Goal: Complete application form: Complete application form

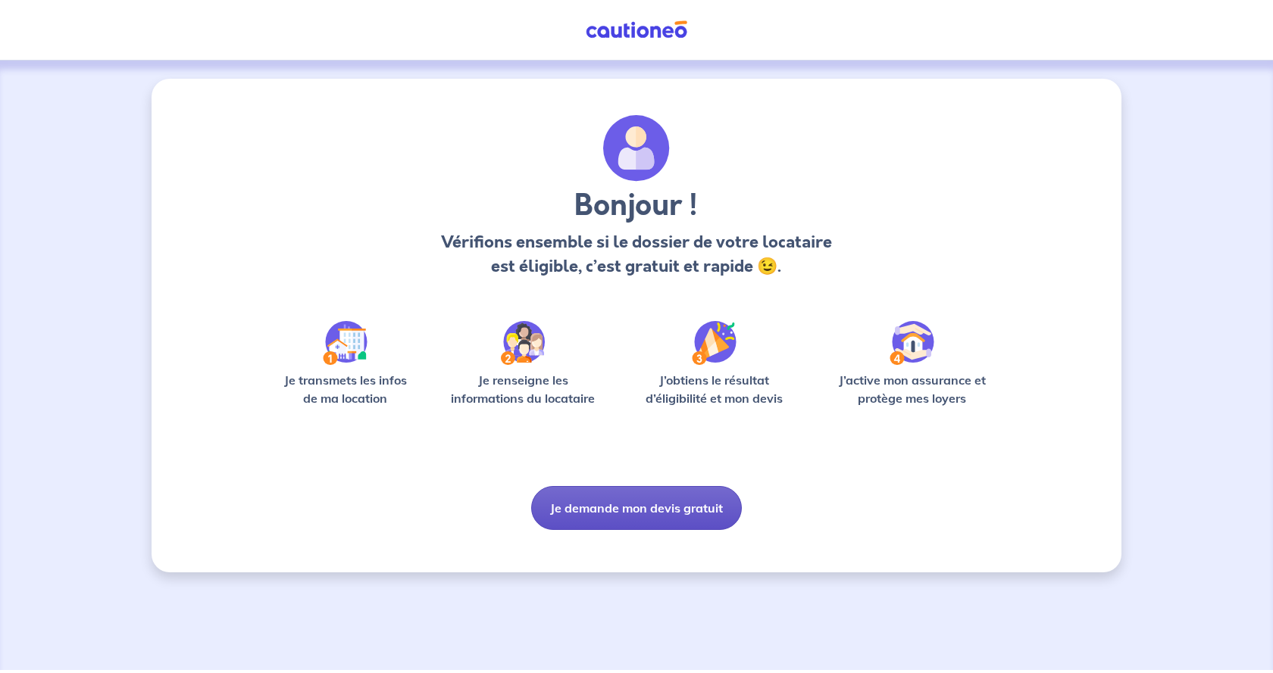
click at [644, 512] on button "Je demande mon devis gratuit" at bounding box center [636, 508] width 211 height 44
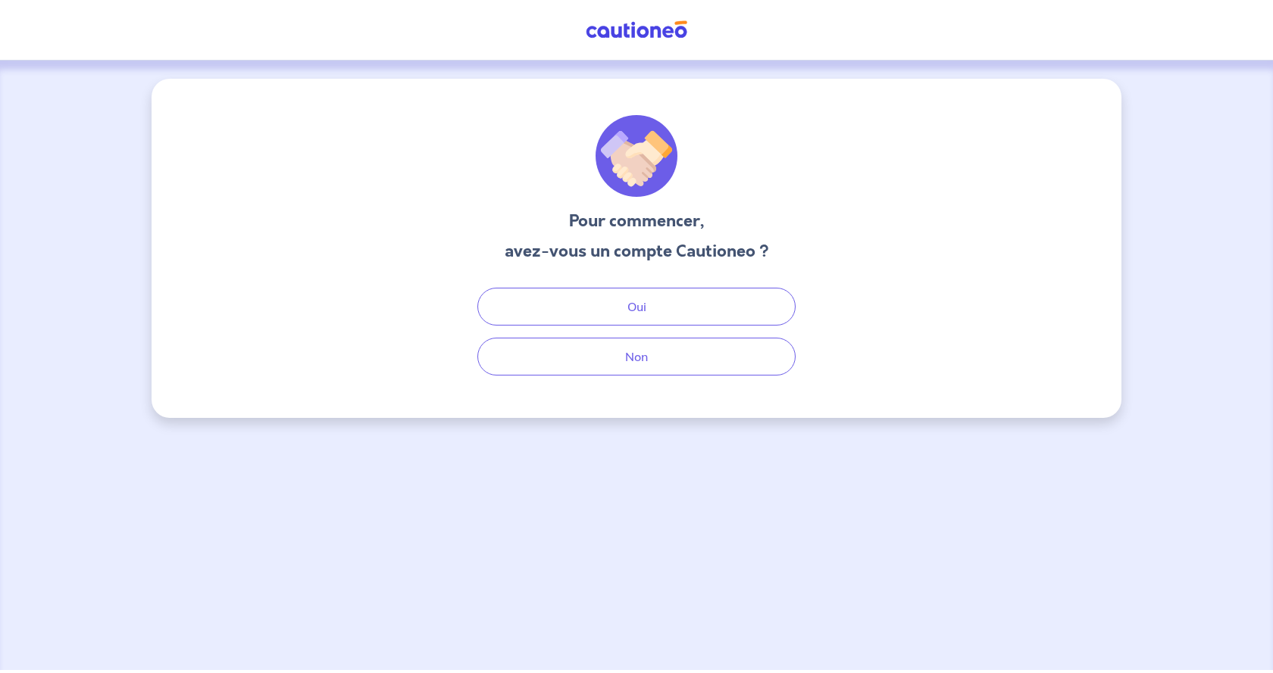
click at [608, 379] on div "Pour commencer, avez-vous un compte Cautioneo ? Oui Non" at bounding box center [636, 248] width 970 height 339
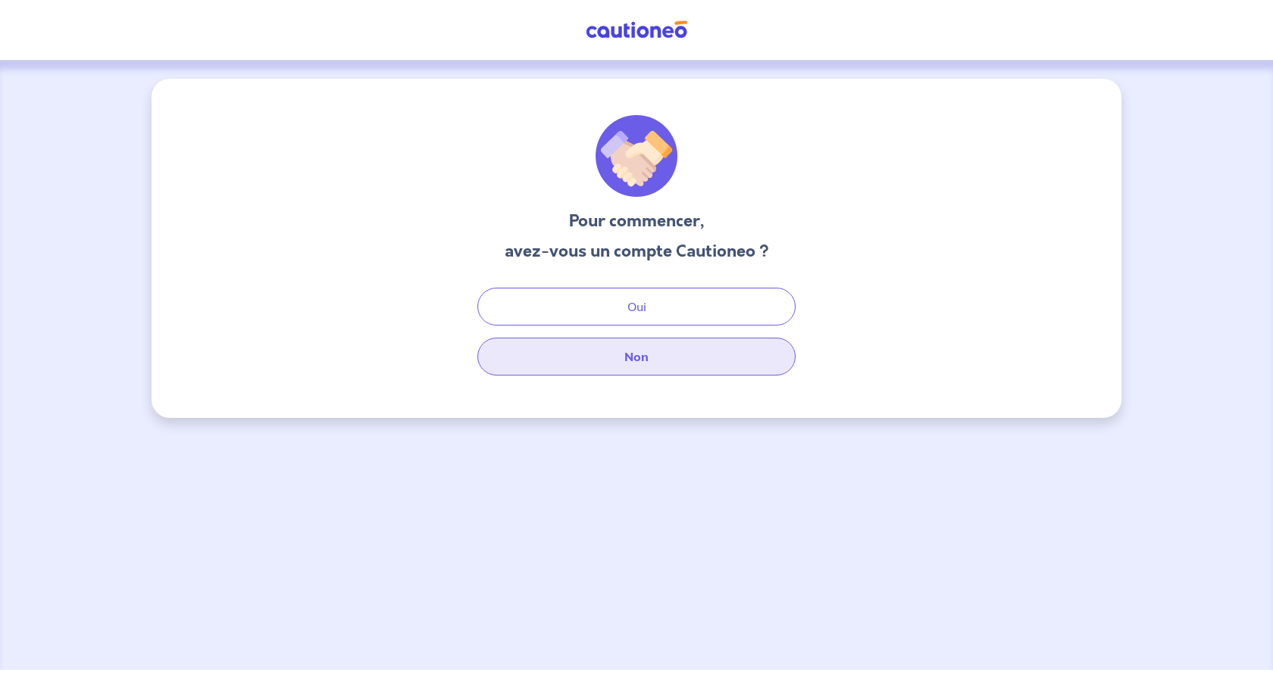
click at [610, 366] on button "Non" at bounding box center [636, 357] width 318 height 38
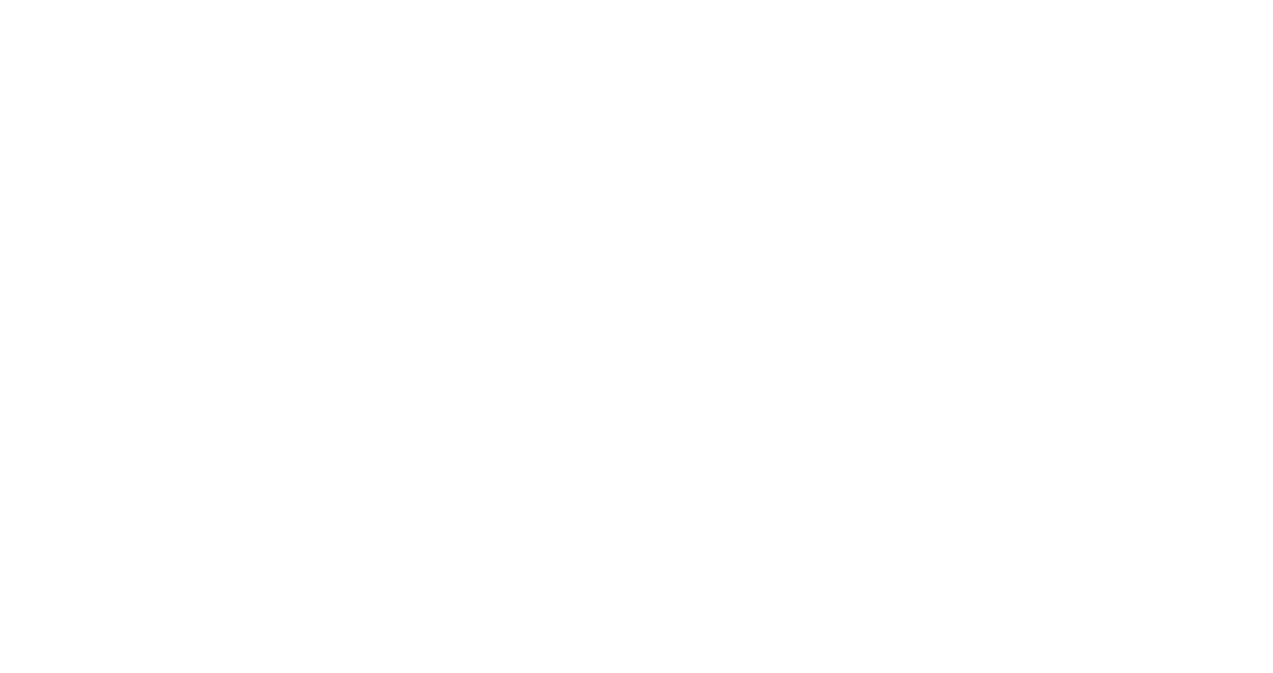
select select "FR"
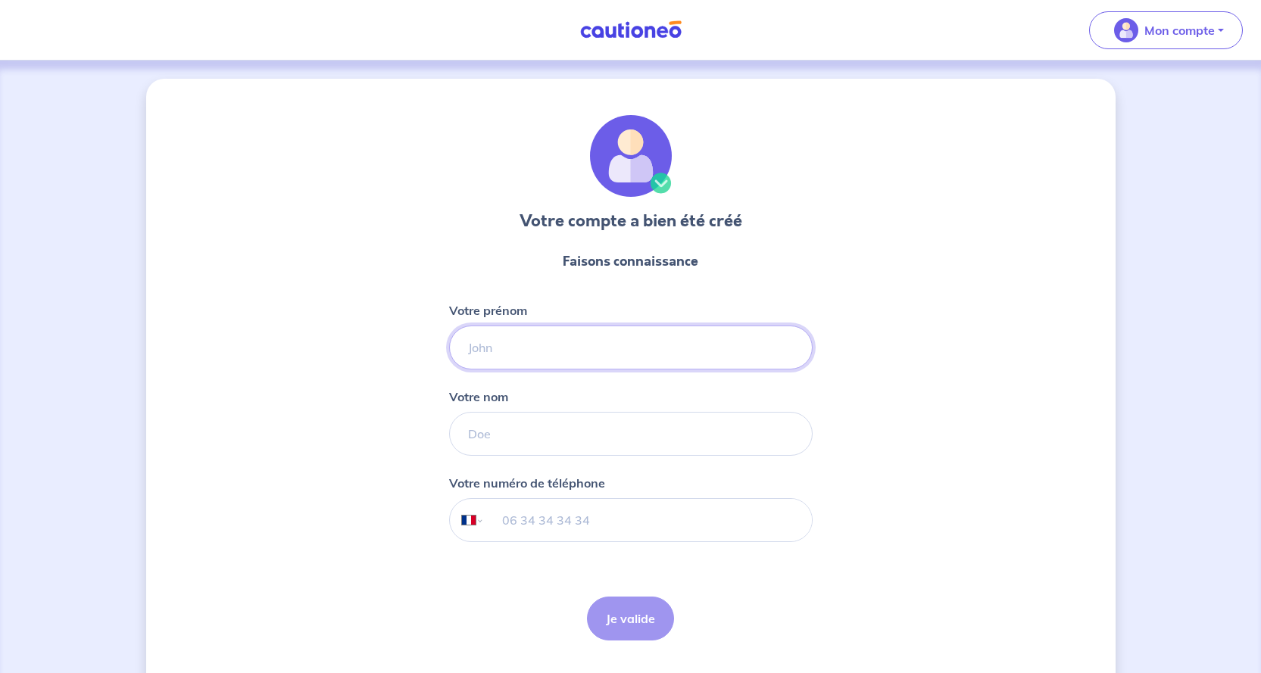
click at [548, 341] on input "Votre prénom" at bounding box center [631, 348] width 364 height 44
type input "fanny"
click at [501, 433] on input "Votre nom" at bounding box center [631, 434] width 364 height 44
type input "[PERSON_NAME]"
click at [499, 514] on input "tel" at bounding box center [647, 520] width 327 height 42
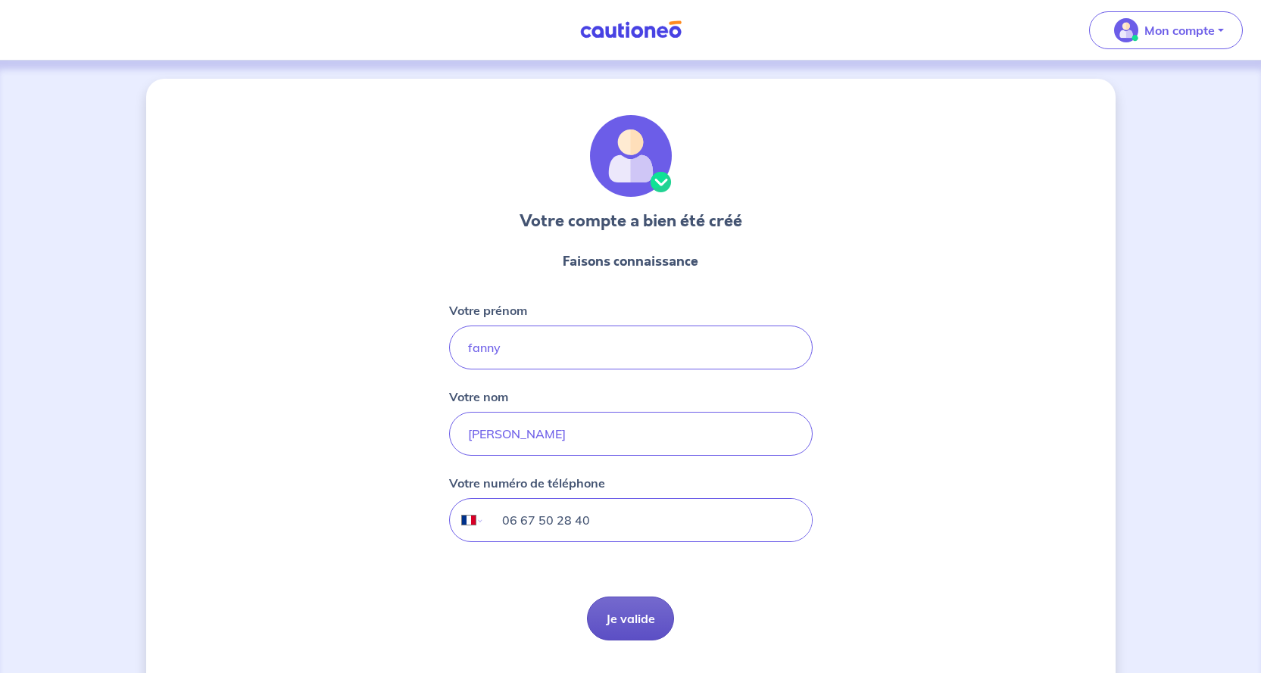
type input "06 67 50 28 40"
click at [658, 619] on button "Je valide" at bounding box center [630, 619] width 87 height 44
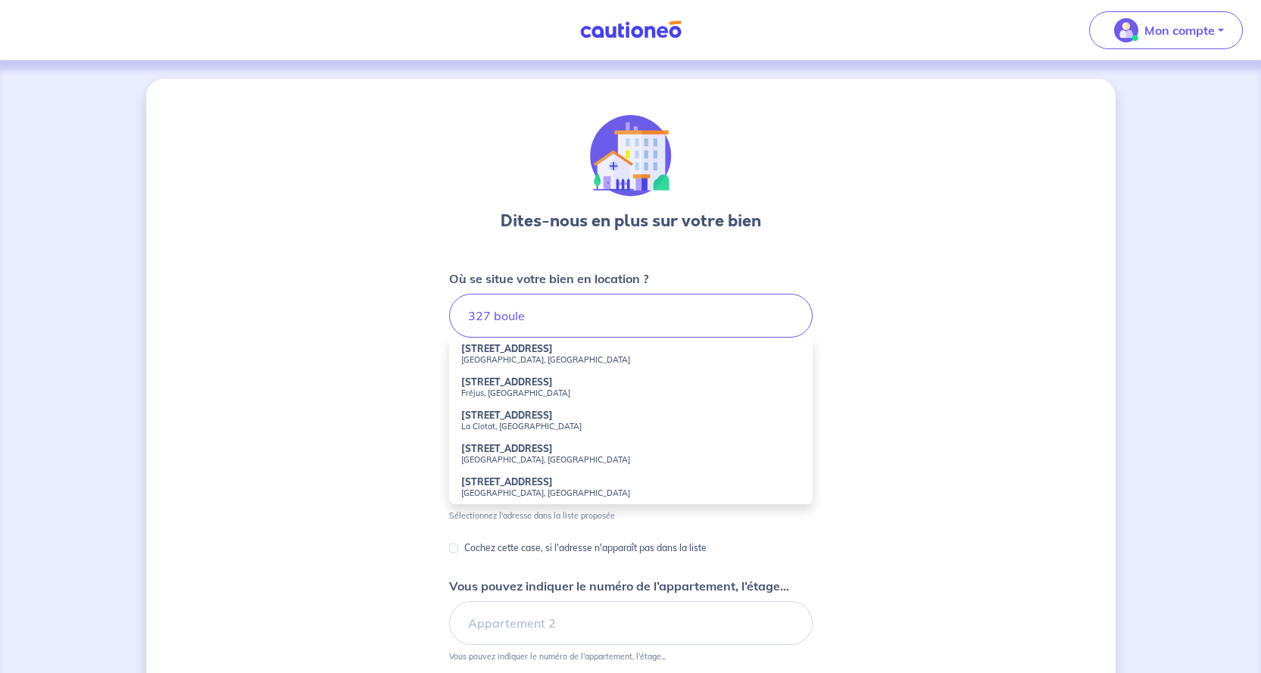
click at [528, 388] on small "Fréjus, [GEOGRAPHIC_DATA]" at bounding box center [630, 393] width 339 height 11
type input "[STREET_ADDRESS]"
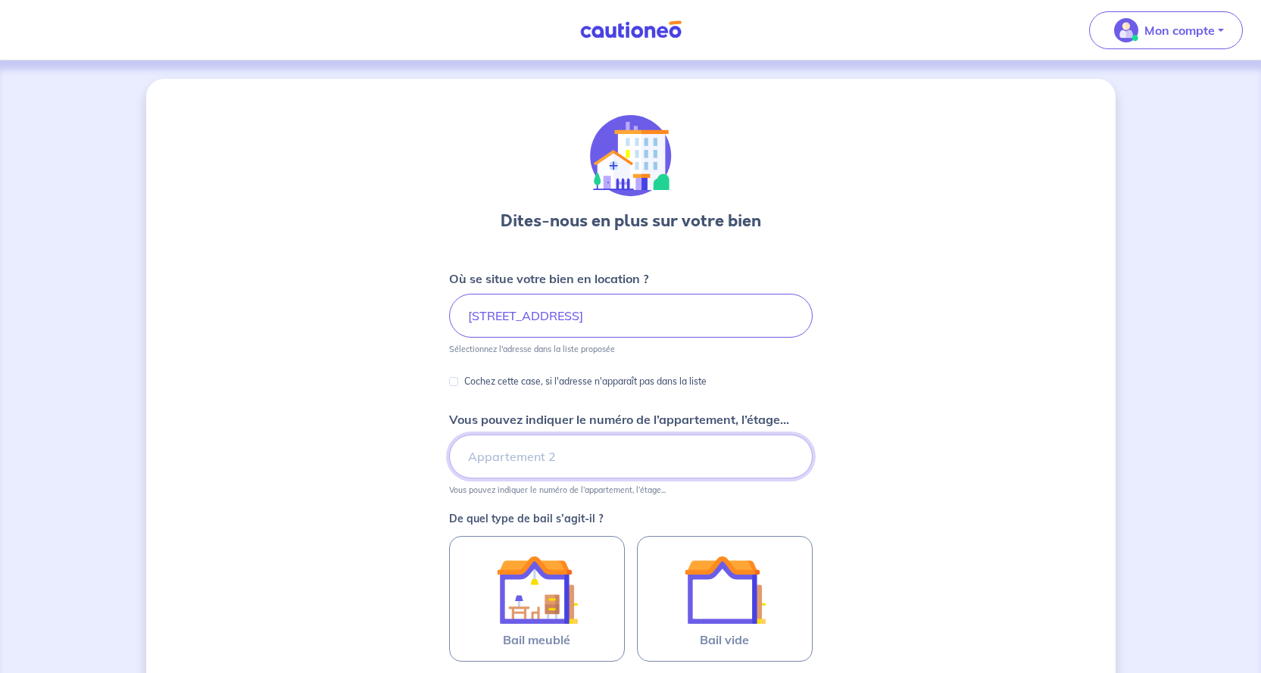
click at [544, 459] on input "Vous pouvez indiquer le numéro de l’appartement, l’étage..." at bounding box center [631, 457] width 364 height 44
type input "7"
type input "48 , 1er etage"
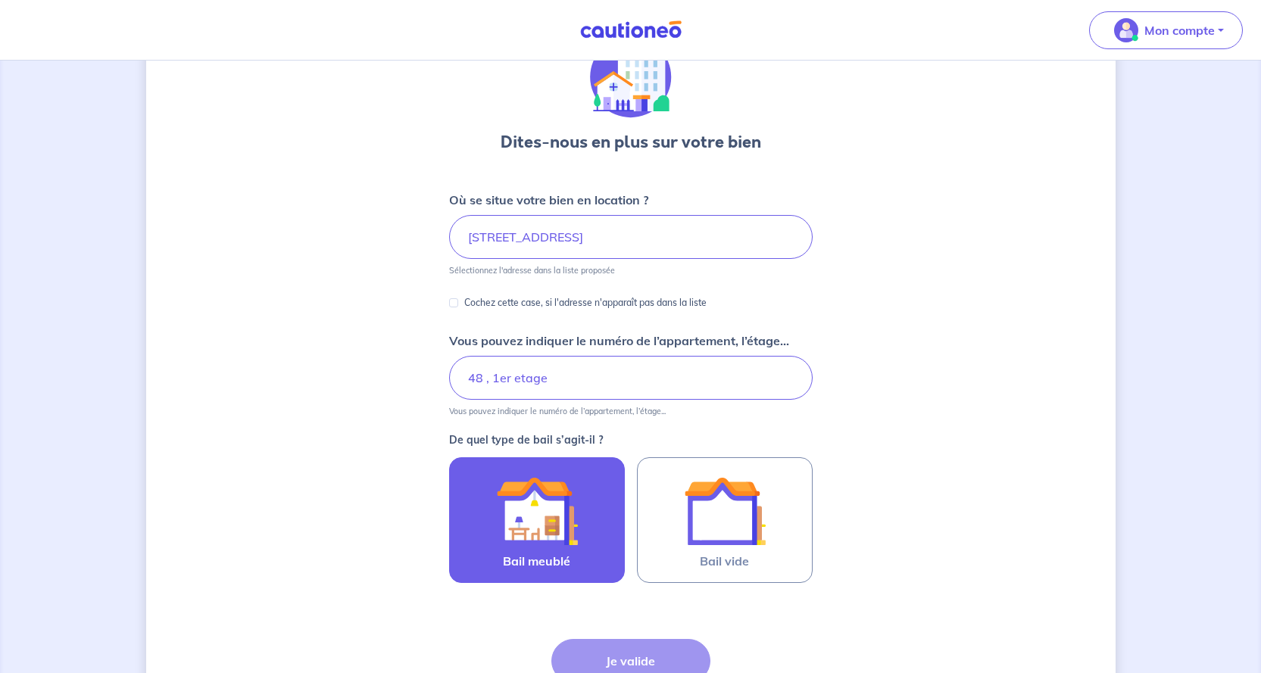
scroll to position [151, 0]
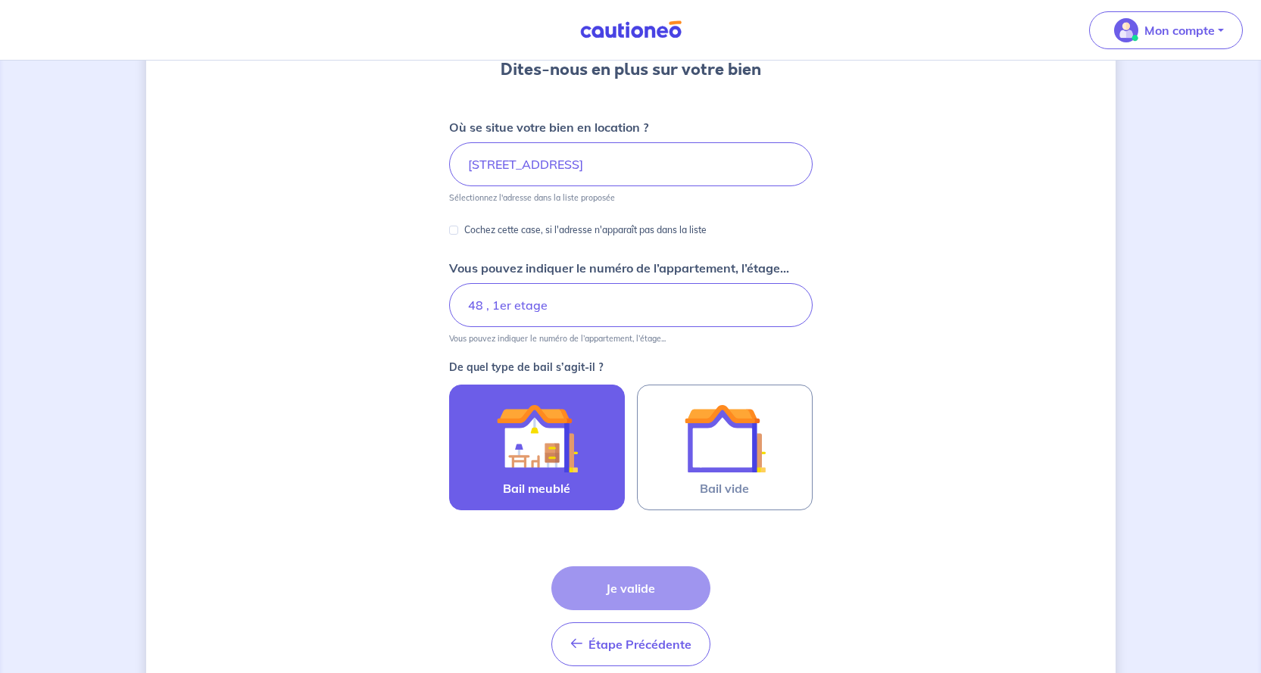
click at [559, 452] on img at bounding box center [537, 439] width 82 height 82
click at [0, 0] on input "Bail meublé" at bounding box center [0, 0] width 0 height 0
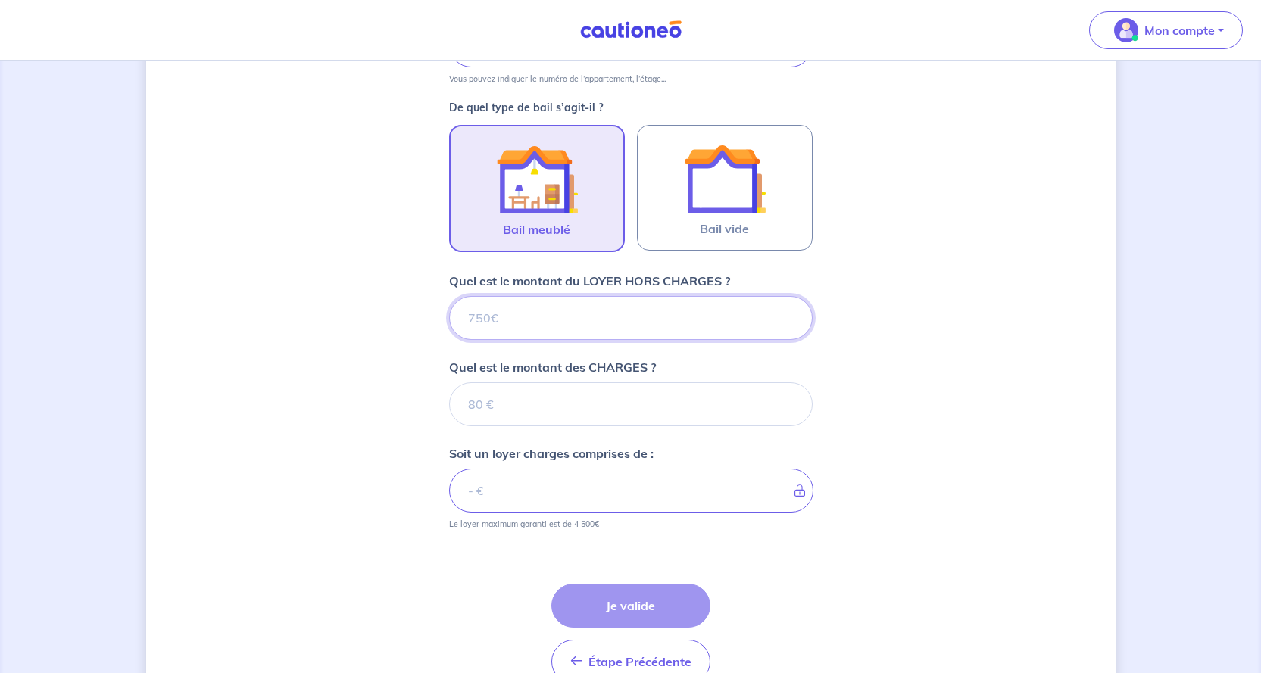
scroll to position [495, 0]
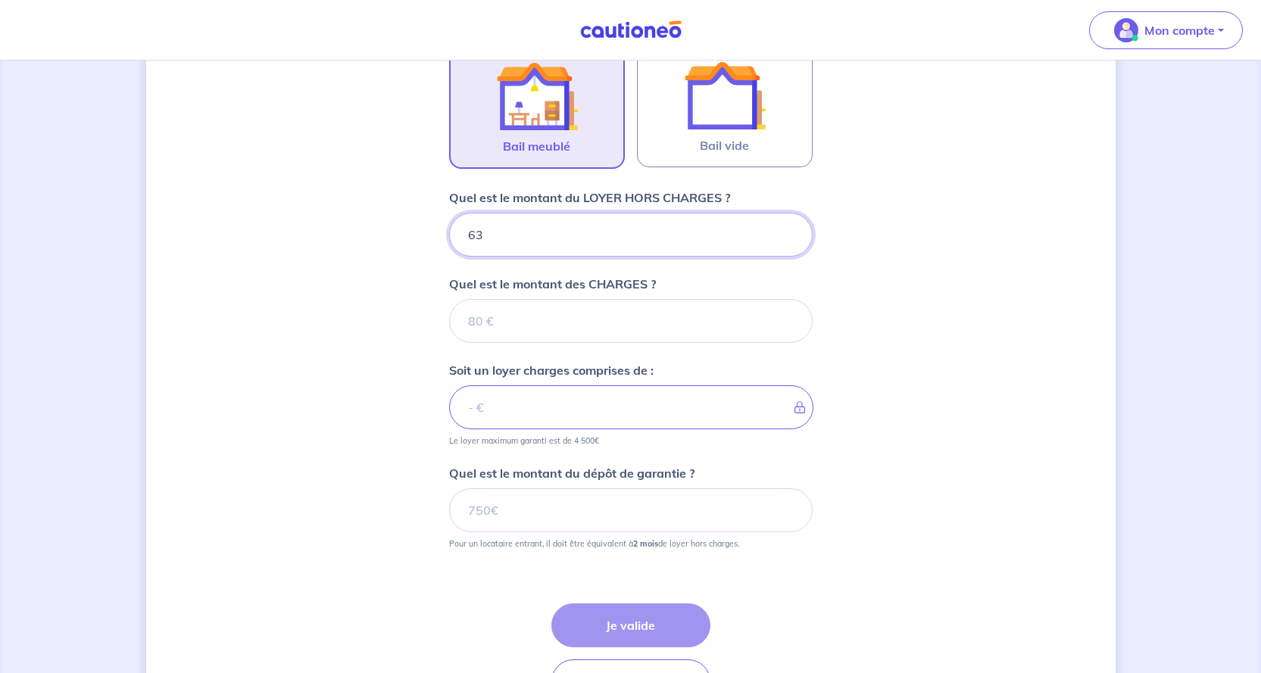
type input "630"
click at [533, 331] on input "Quel est le montant des CHARGES ?" at bounding box center [631, 321] width 364 height 44
type input "50"
type input "680"
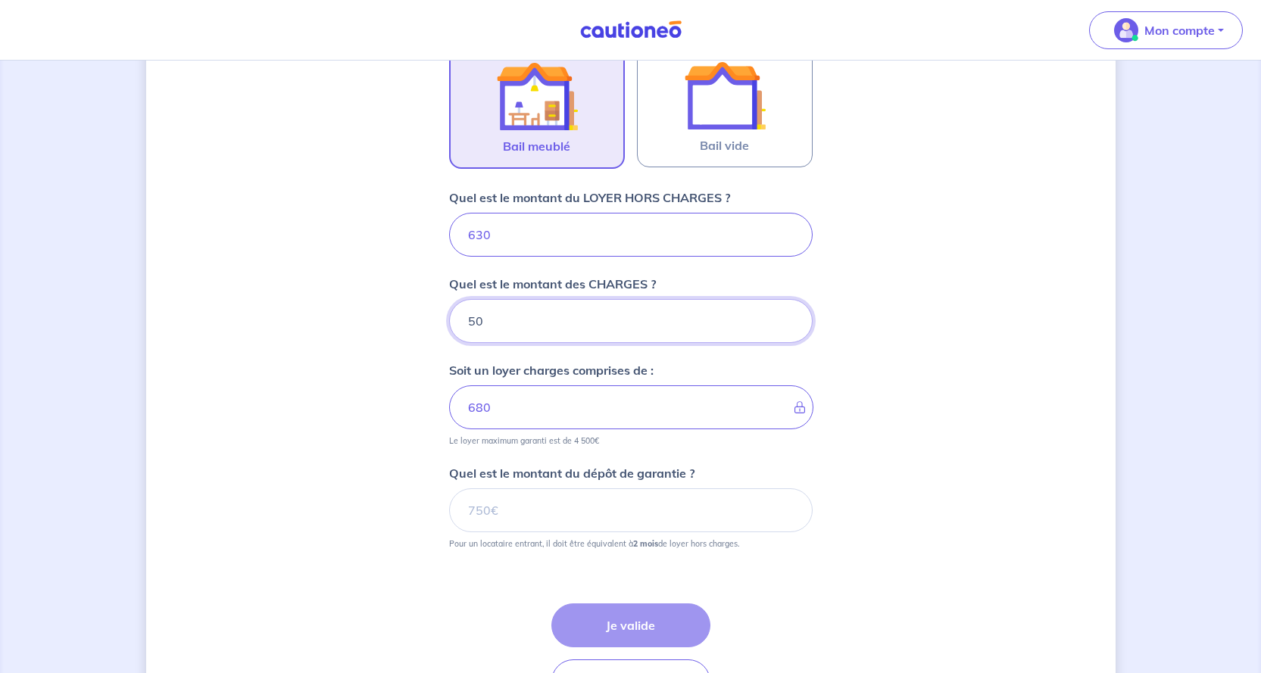
type input "50"
click at [543, 513] on input "Quel est le montant du dépôt de garantie ?" at bounding box center [631, 511] width 364 height 44
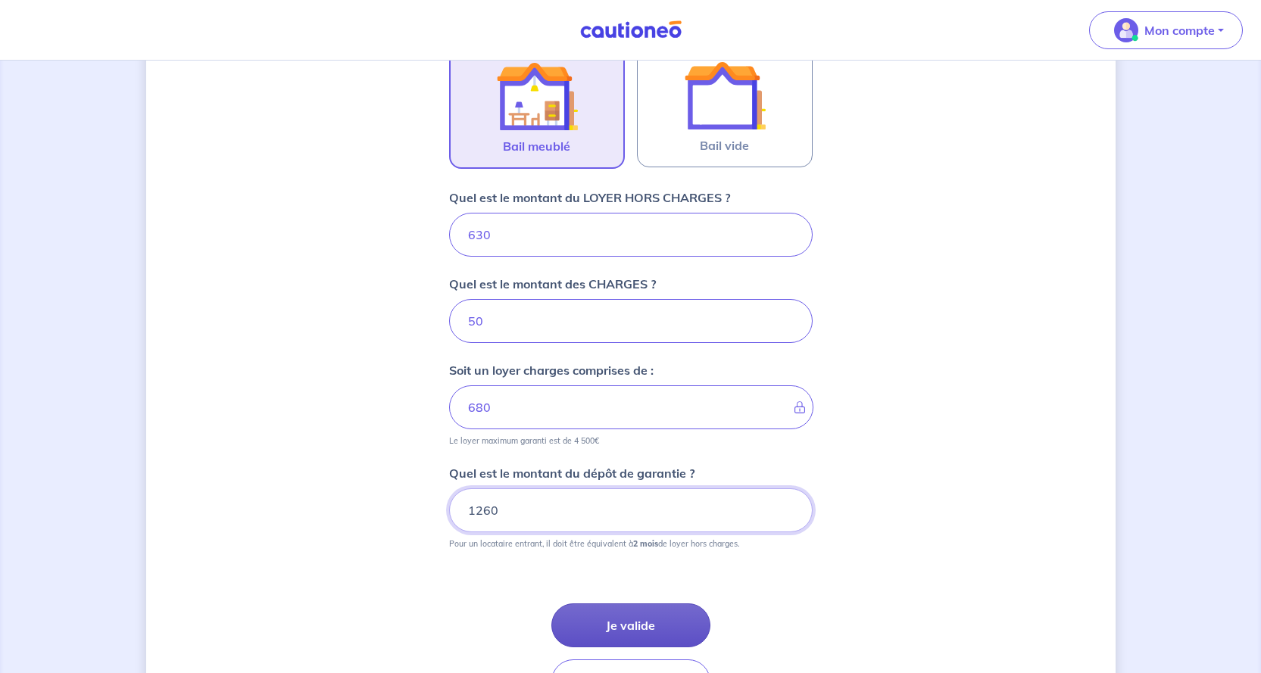
type input "1260"
click at [602, 621] on button "Je valide" at bounding box center [630, 626] width 159 height 44
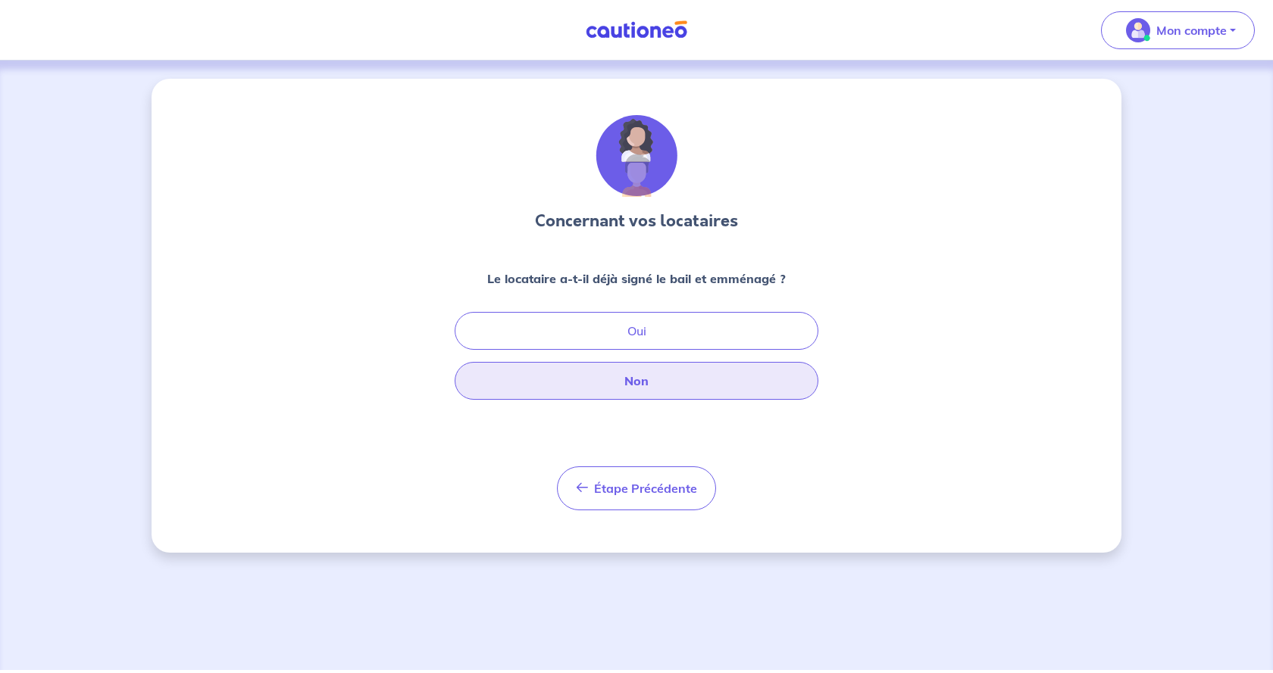
click at [614, 383] on button "Non" at bounding box center [636, 381] width 364 height 38
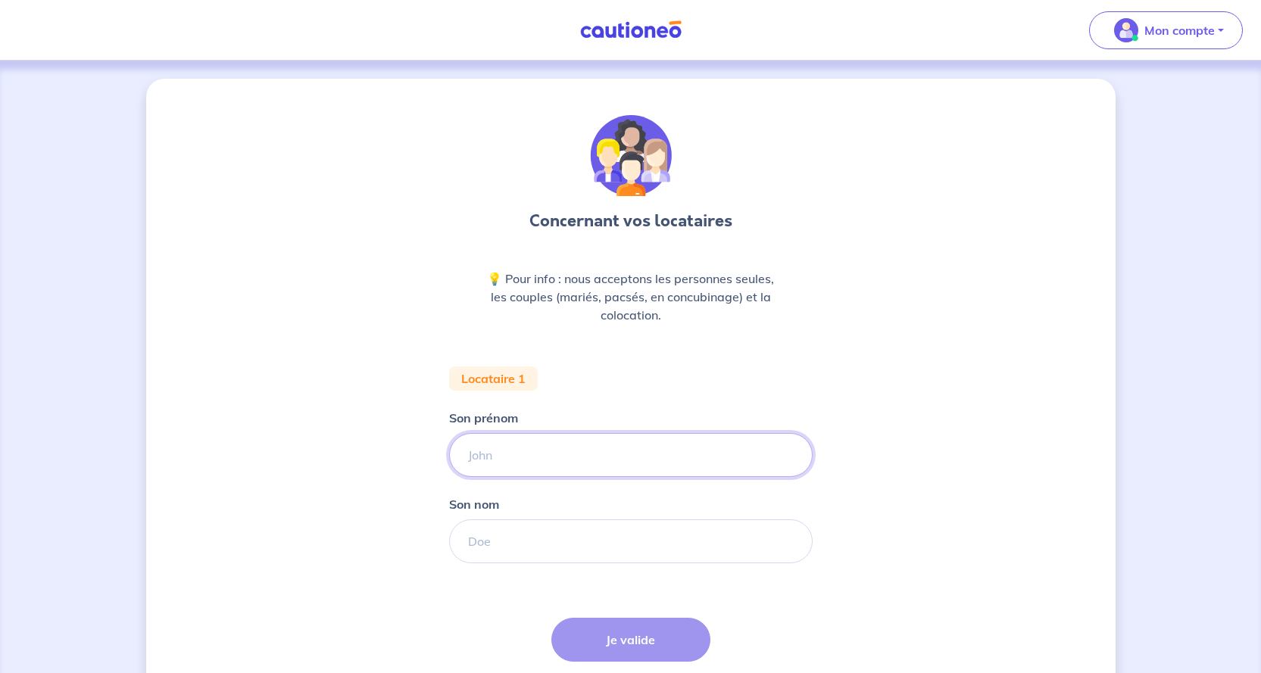
click at [560, 459] on input "Son prénom" at bounding box center [631, 455] width 364 height 44
type input "fatma"
click at [545, 539] on input "Son nom" at bounding box center [631, 542] width 364 height 44
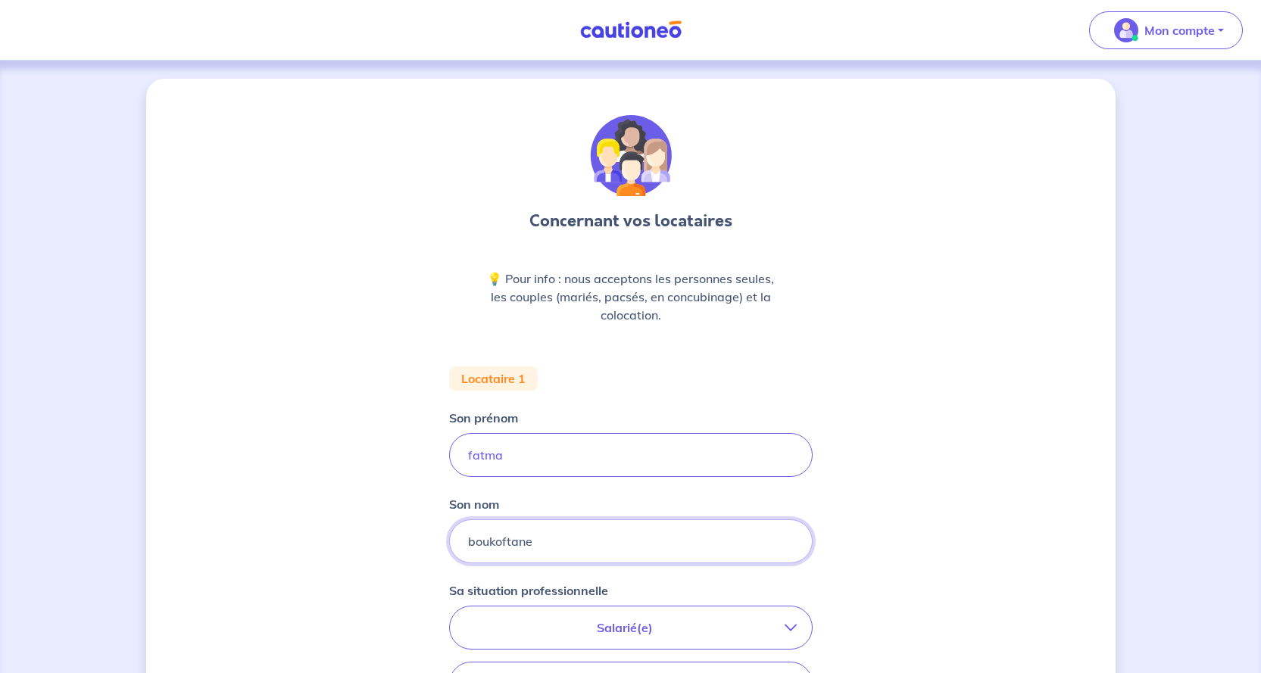
type input "boukoftane"
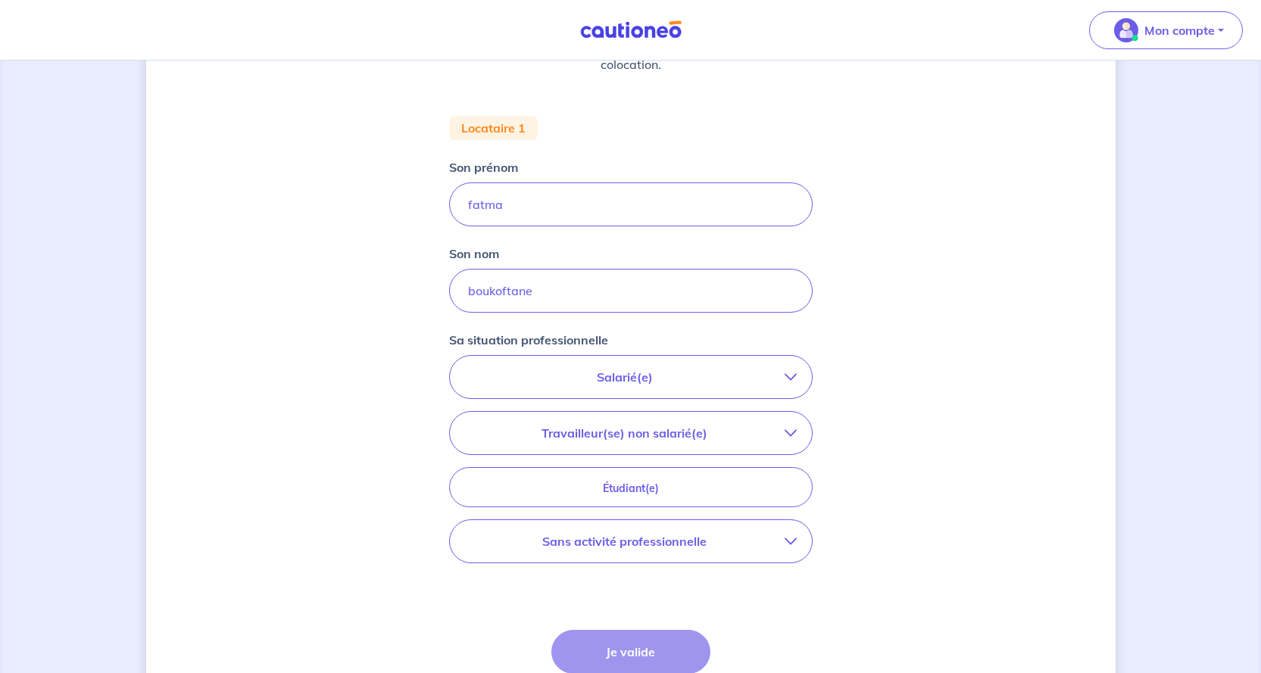
scroll to position [303, 0]
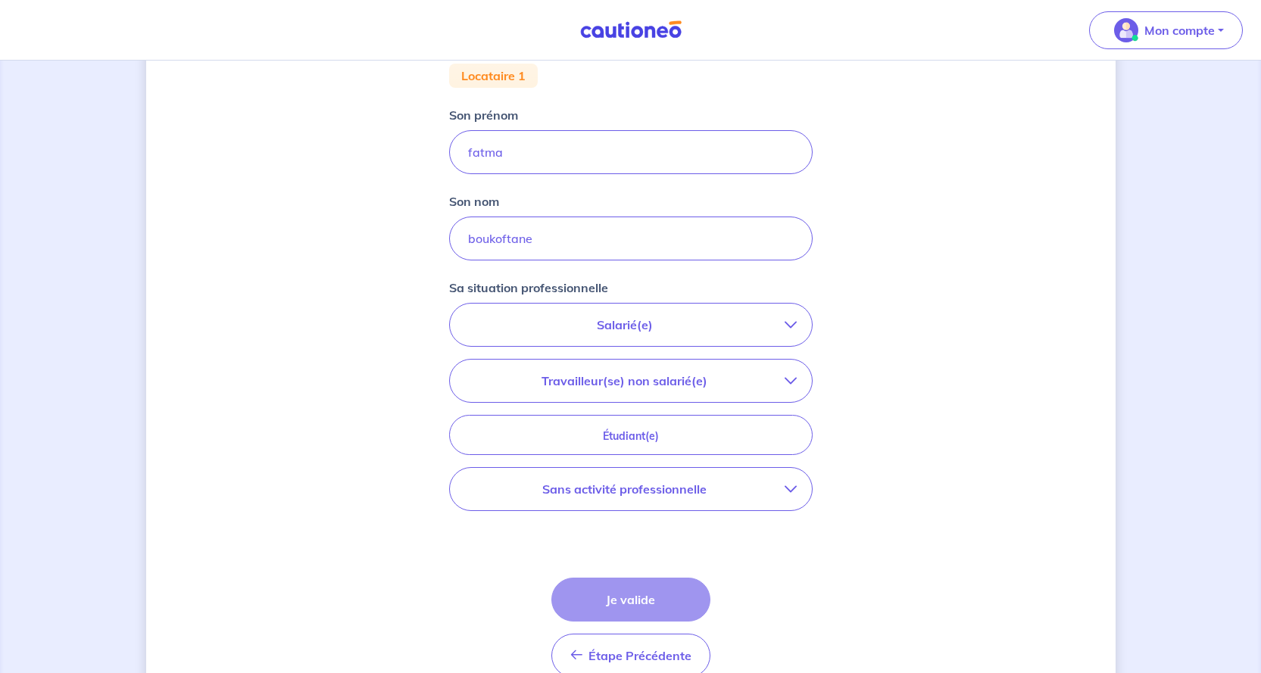
click at [644, 330] on p "Salarié(e)" at bounding box center [625, 325] width 320 height 18
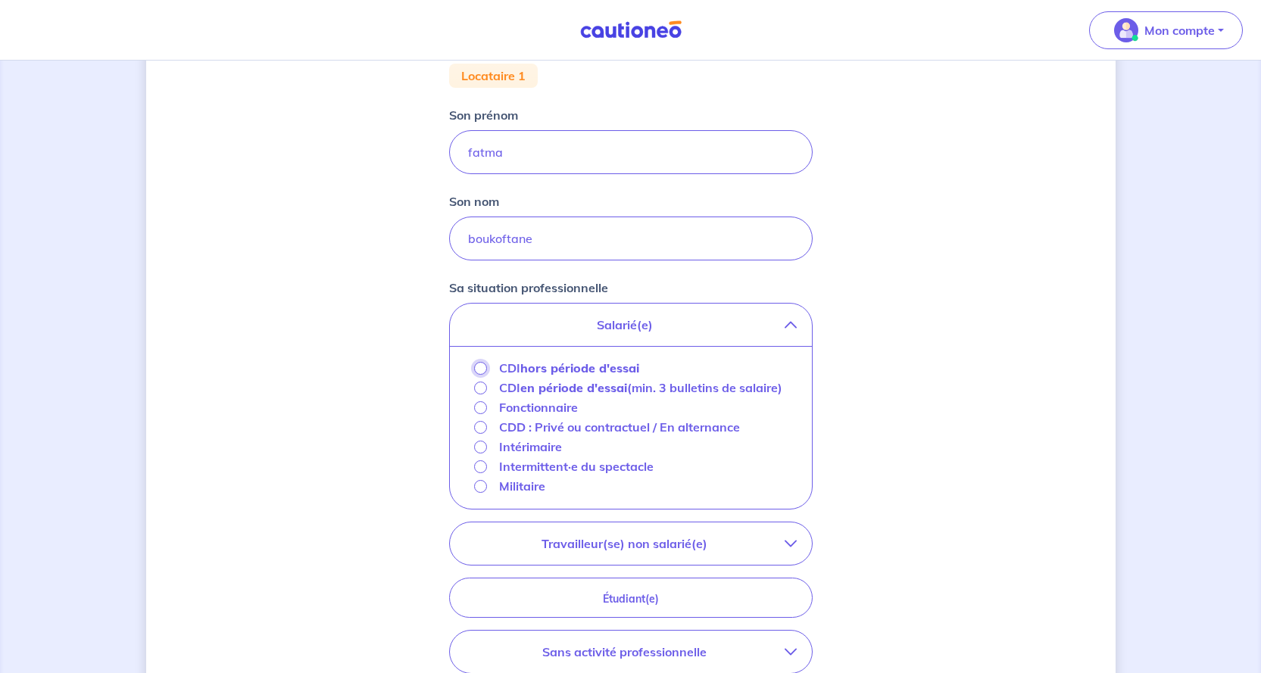
click at [477, 370] on input "CDI hors période d'essai" at bounding box center [480, 368] width 13 height 13
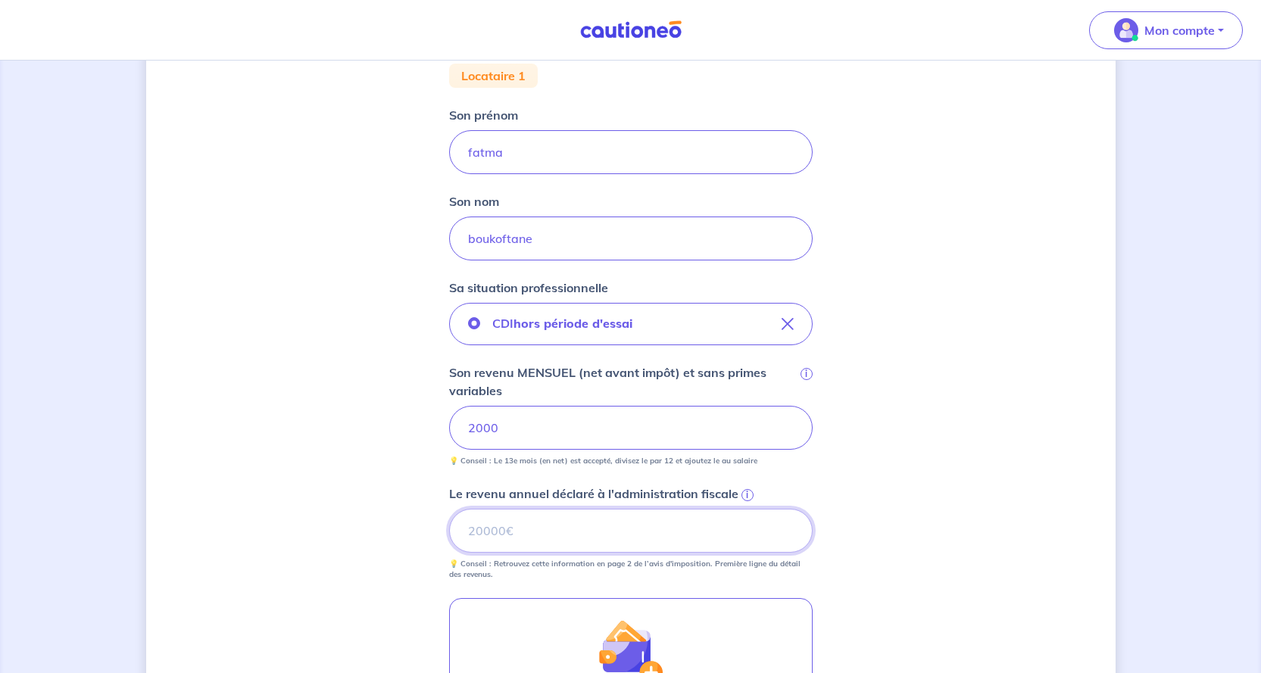
click at [577, 530] on input "Le revenu annuel déclaré à l'administration fiscale i" at bounding box center [631, 531] width 364 height 44
type input "29000"
click at [940, 572] on div "Concernant vos locataires 💡 Pour info : nous acceptons les personnes seules, le…" at bounding box center [631, 367] width 970 height 1183
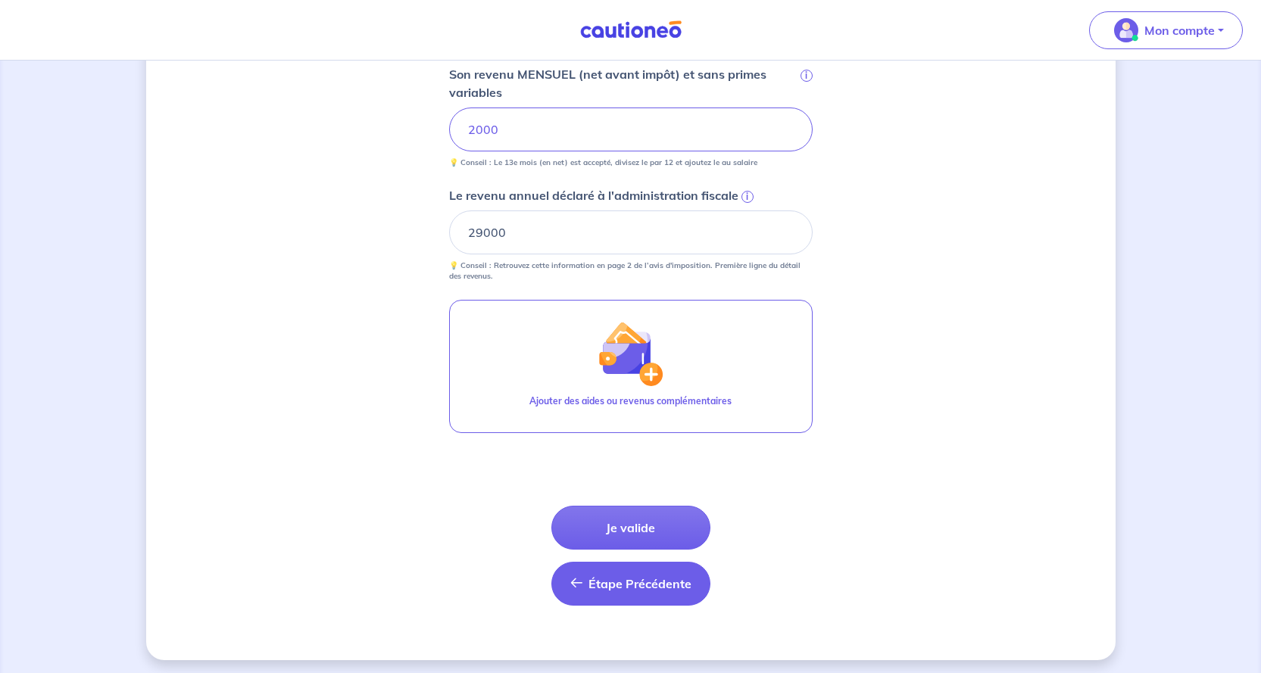
scroll to position [606, 0]
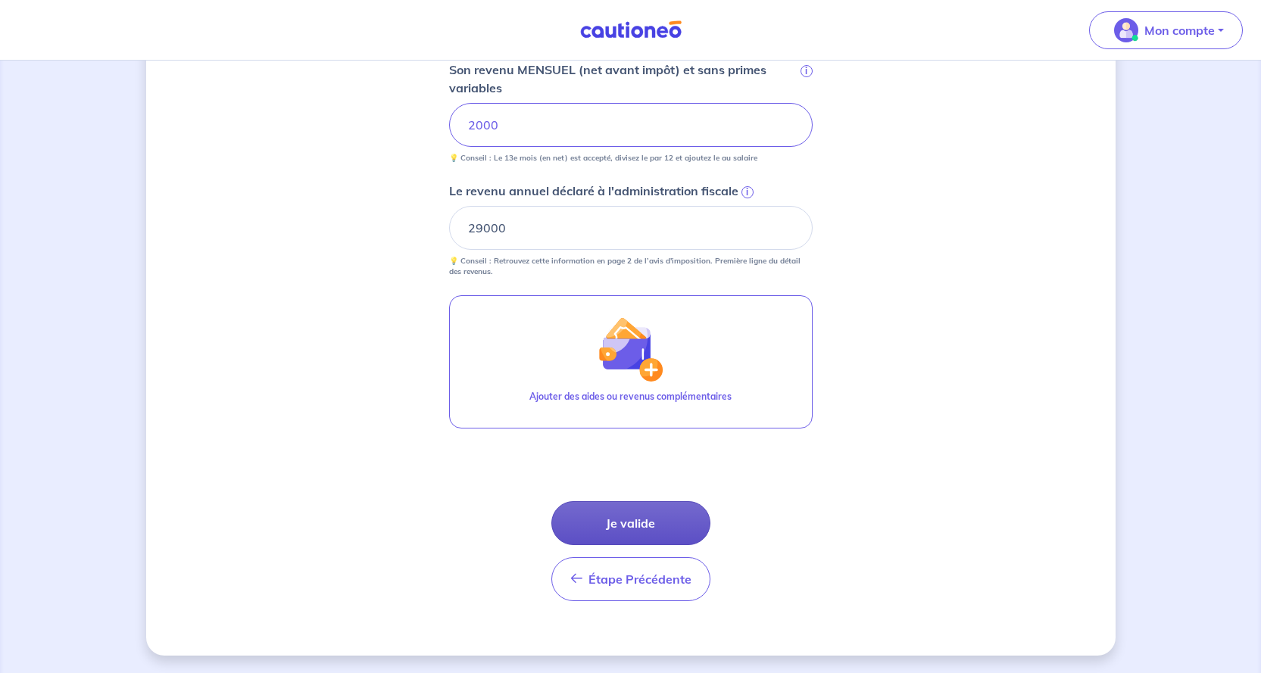
click at [634, 523] on button "Je valide" at bounding box center [630, 523] width 159 height 44
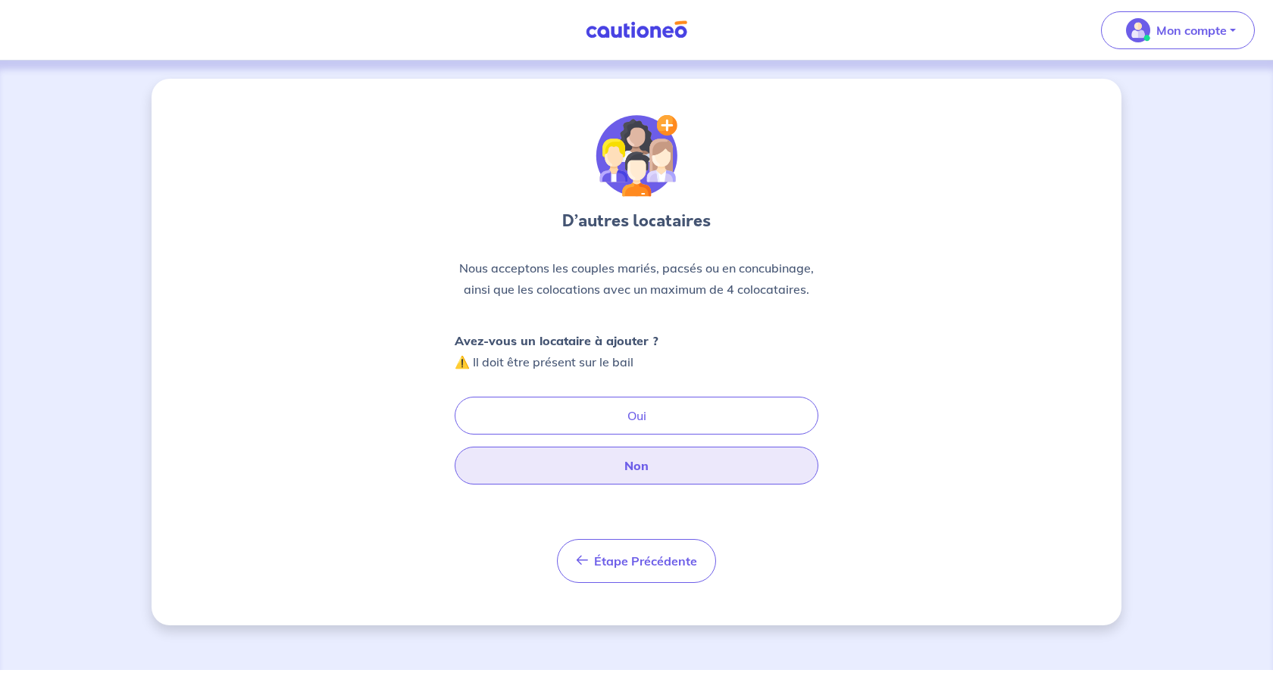
click at [645, 472] on button "Non" at bounding box center [636, 466] width 364 height 38
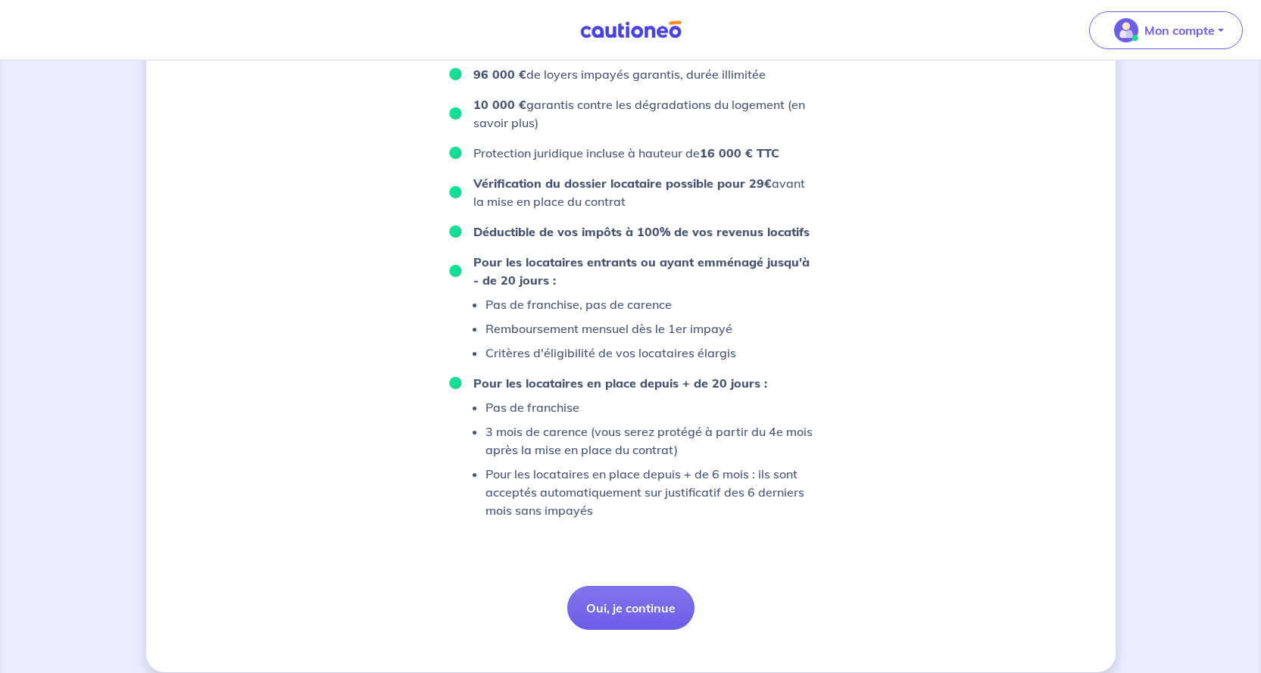
scroll to position [909, 0]
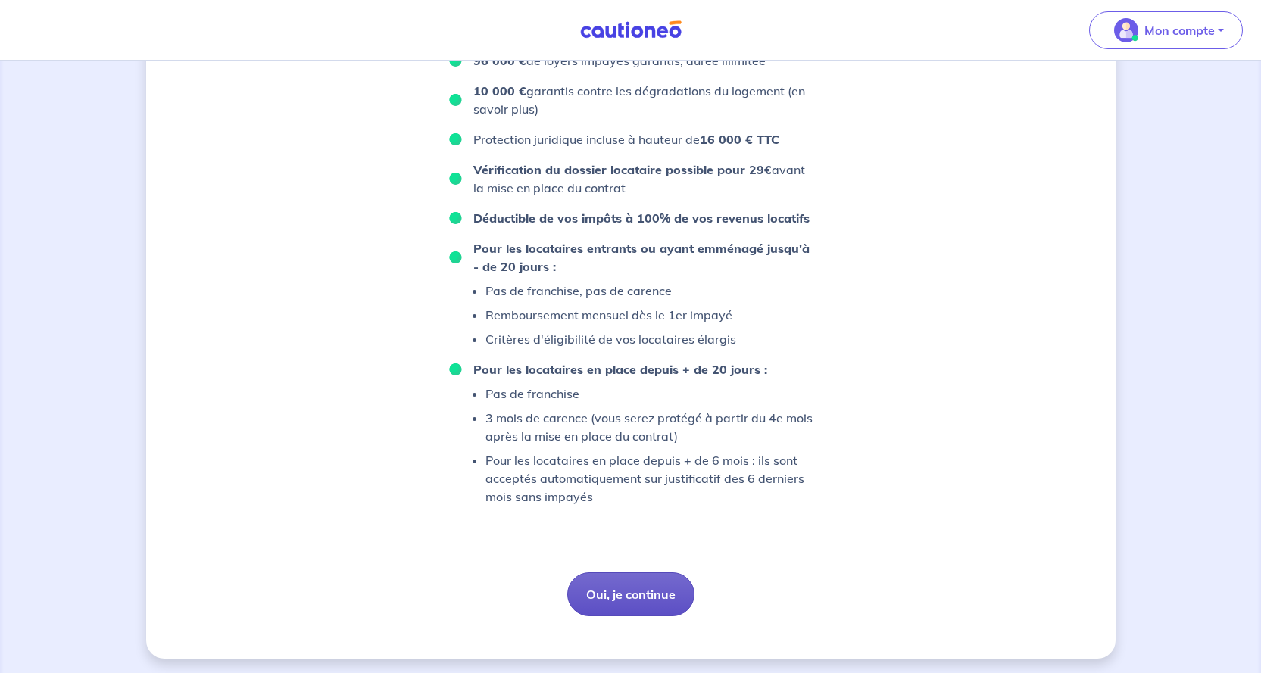
click at [641, 596] on button "Oui, je continue" at bounding box center [630, 595] width 127 height 44
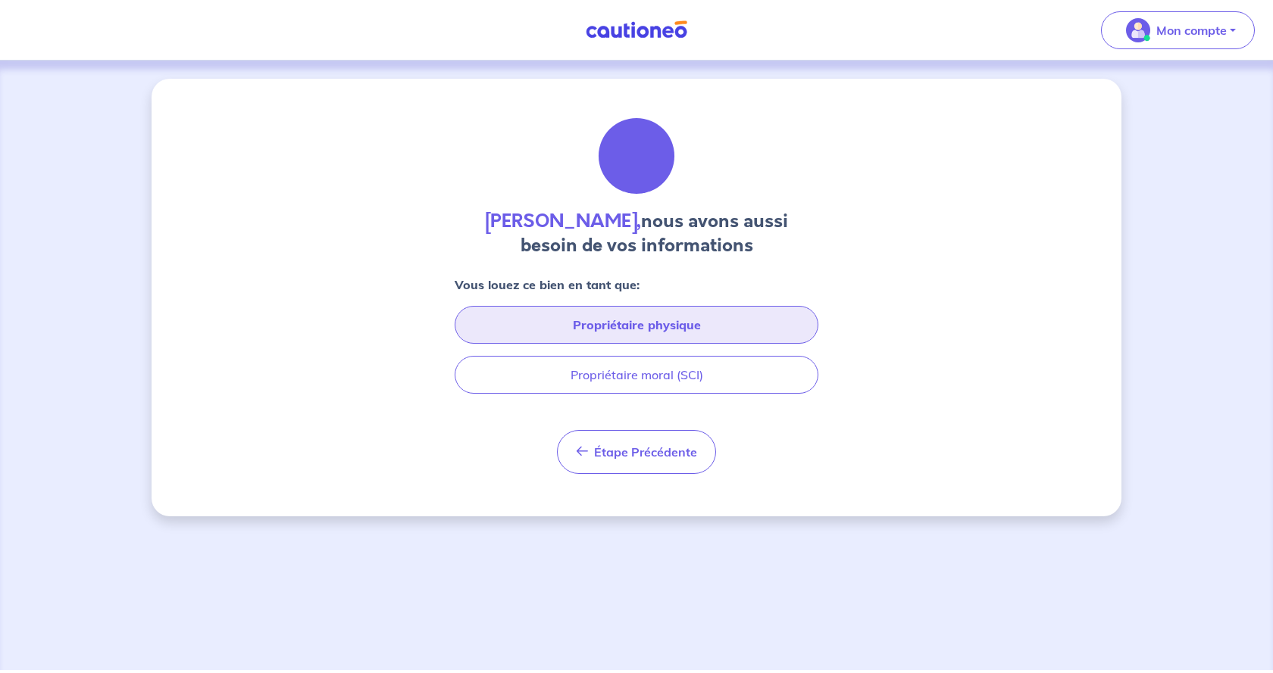
click at [639, 322] on button "Propriétaire physique" at bounding box center [636, 325] width 364 height 38
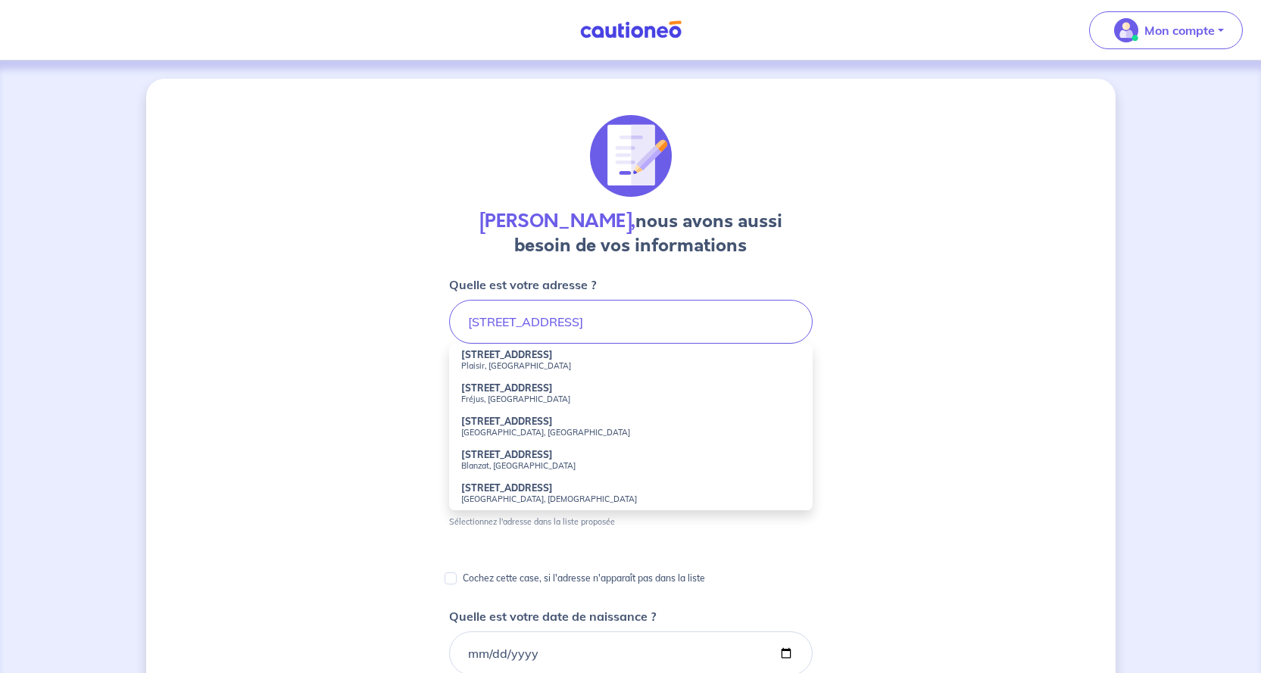
click at [540, 389] on strong "73 Rue des Pêchers" at bounding box center [507, 388] width 92 height 11
type input "73 Rue des Pêchers, Fréjus, France"
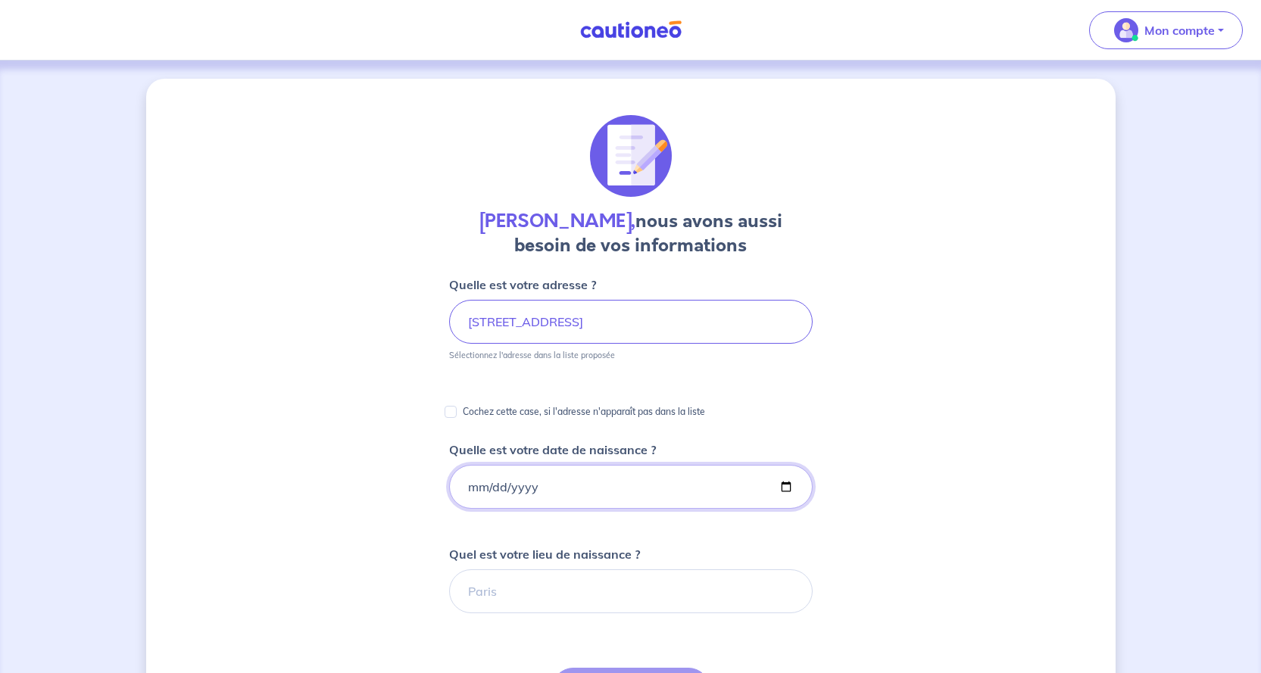
click at [467, 486] on input "Quelle est votre date de naissance ?" at bounding box center [631, 487] width 364 height 44
type input "1988-04-11"
click at [544, 601] on input "Quel est votre lieu de naissance ?" at bounding box center [631, 592] width 364 height 44
click at [544, 601] on input "antony" at bounding box center [631, 592] width 364 height 44
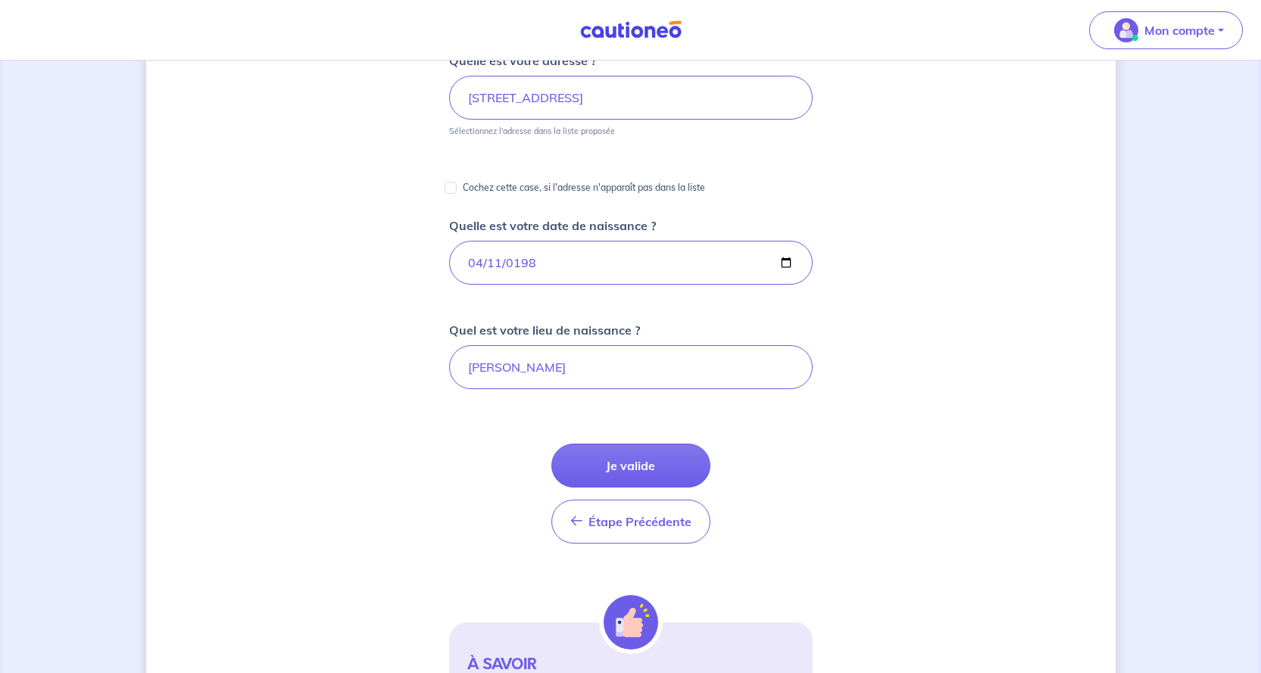
scroll to position [227, 0]
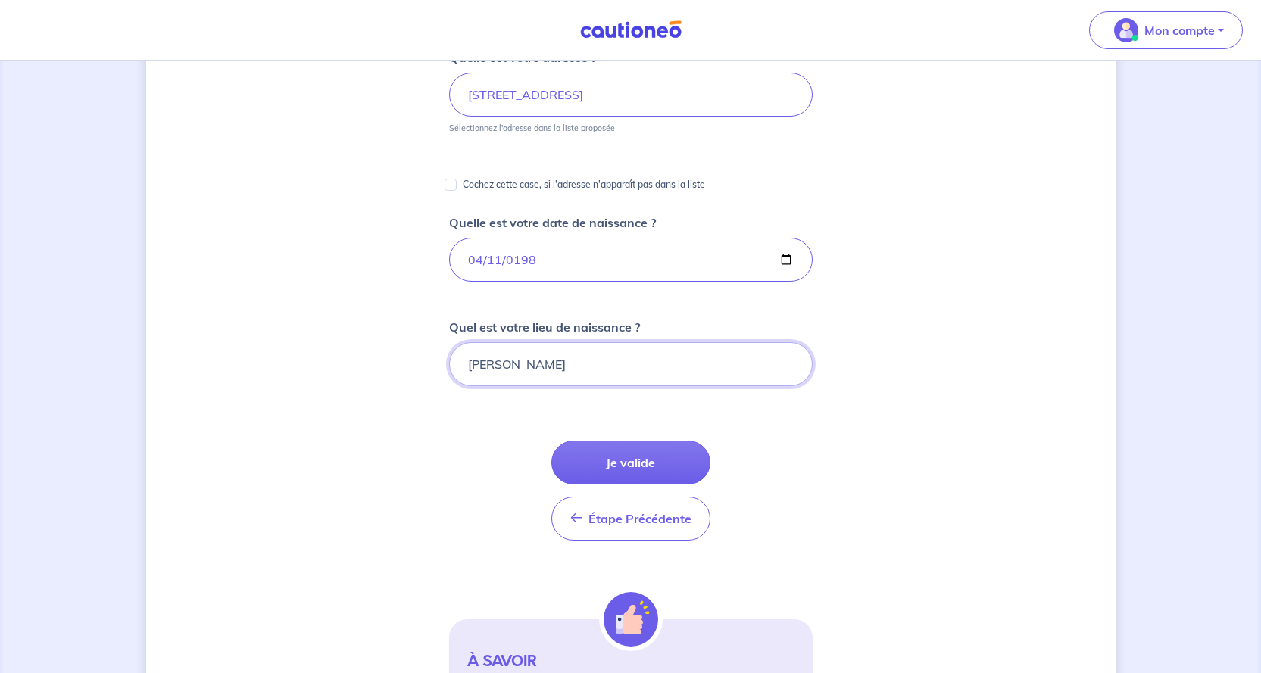
drag, startPoint x: 581, startPoint y: 367, endPoint x: 177, endPoint y: 354, distance: 403.9
click at [177, 354] on div "Fanny Arnaud, nous avons aussi besoin de vos informations Quelle est votre adre…" at bounding box center [631, 342] width 970 height 980
drag, startPoint x: 500, startPoint y: 370, endPoint x: 403, endPoint y: 369, distance: 97.0
click at [403, 369] on div "Fanny Arnaud, nous avons aussi besoin de vos informations Quelle est votre adre…" at bounding box center [631, 342] width 970 height 980
type input "Antony"
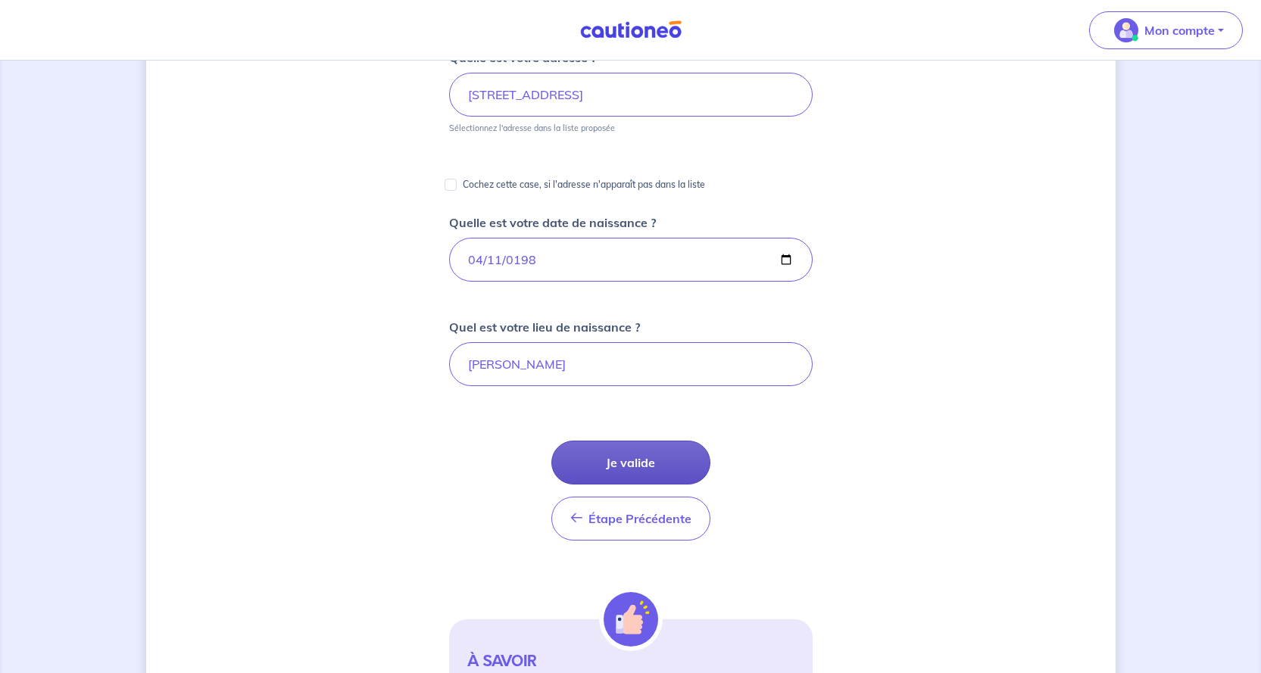
click at [632, 476] on button "Je valide" at bounding box center [630, 463] width 159 height 44
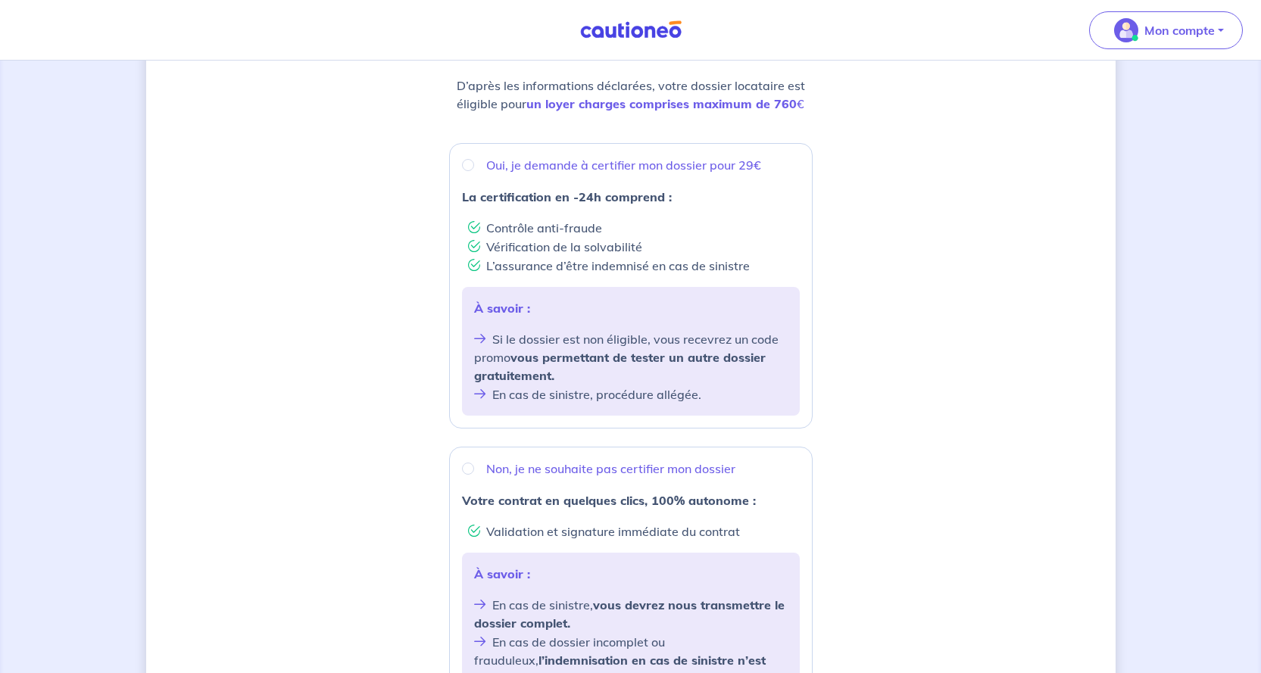
scroll to position [303, 0]
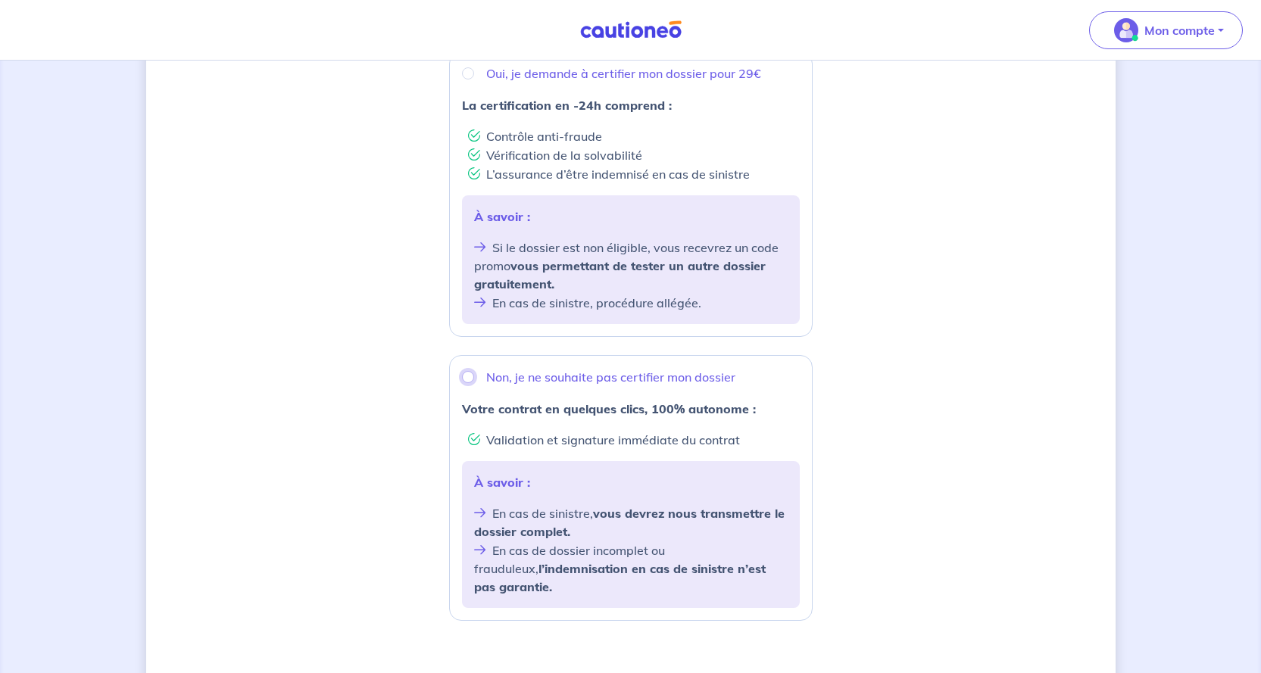
click at [467, 381] on input "Non, je ne souhaite pas certifier mon dossier" at bounding box center [468, 377] width 12 height 12
radio input "true"
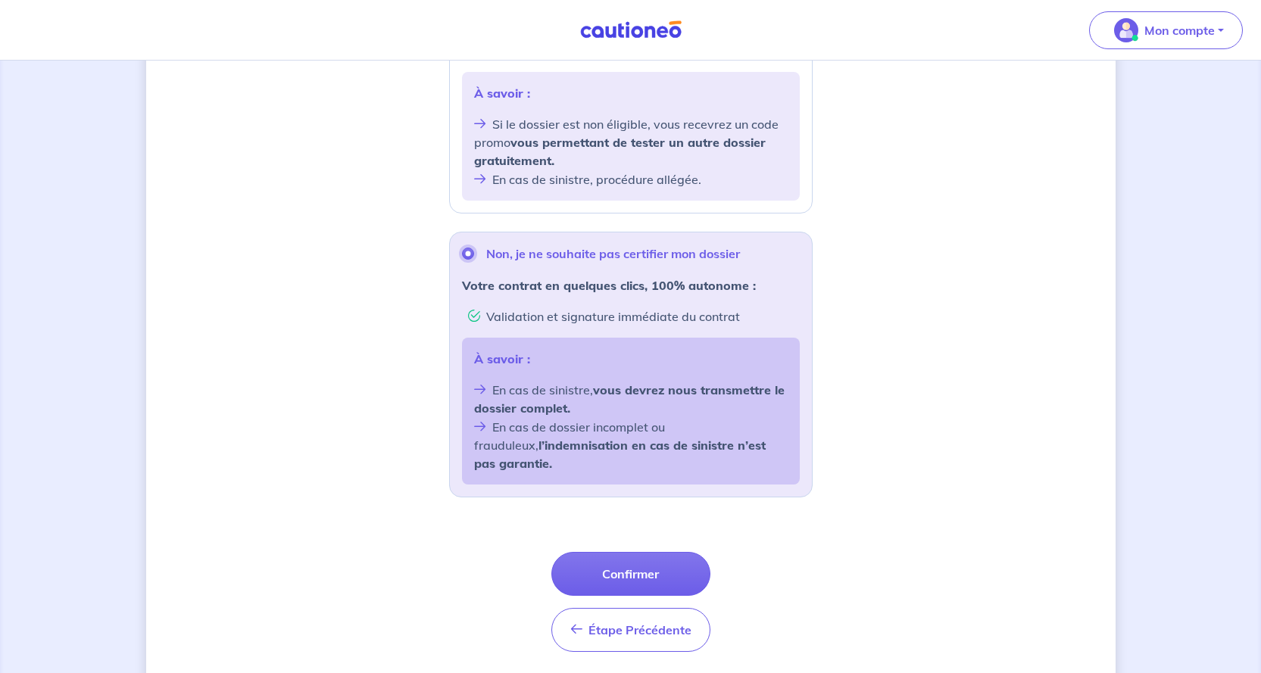
scroll to position [460, 0]
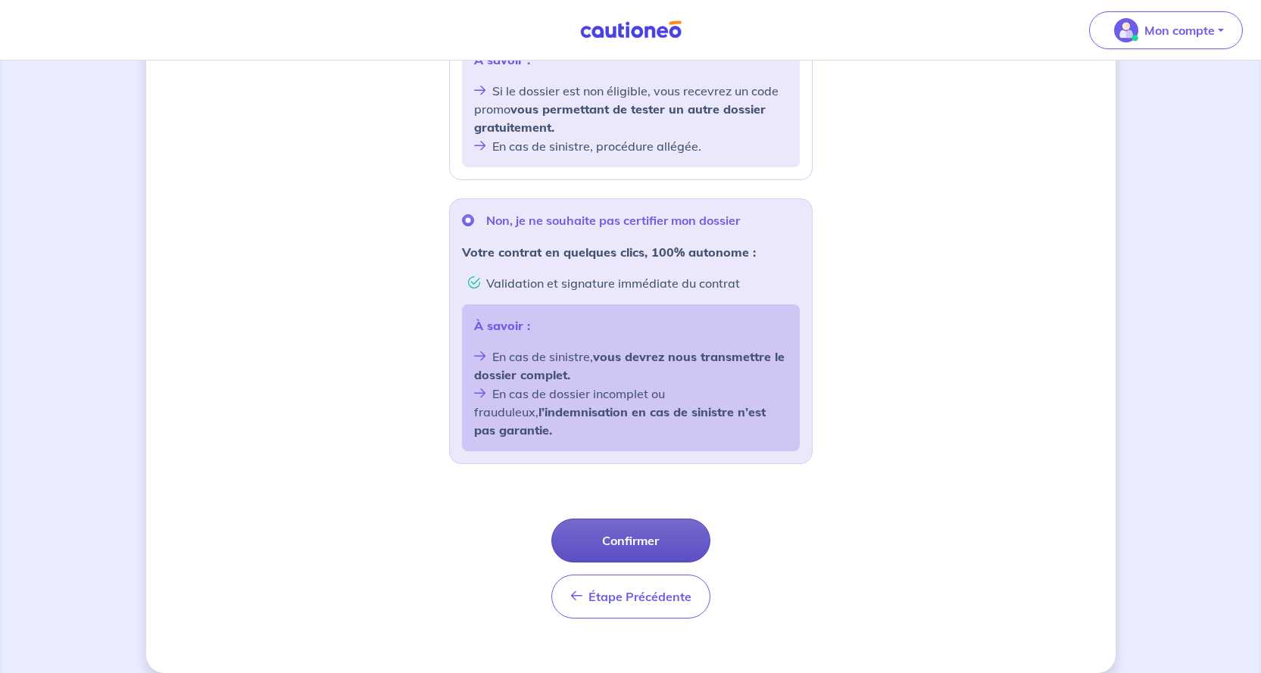
click at [695, 522] on button "Confirmer" at bounding box center [630, 541] width 159 height 44
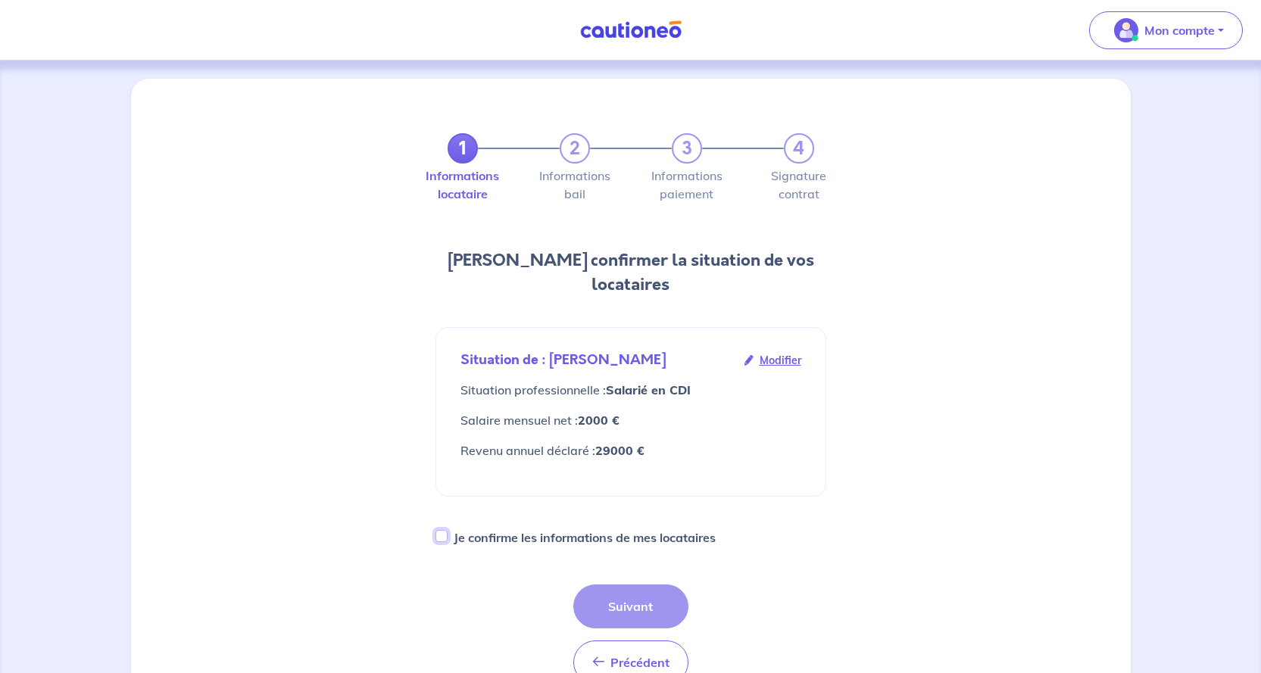
click at [439, 530] on input "Je confirme les informations de mes locataires" at bounding box center [442, 536] width 12 height 12
checkbox input "true"
click at [639, 585] on button "Suivant" at bounding box center [630, 607] width 115 height 44
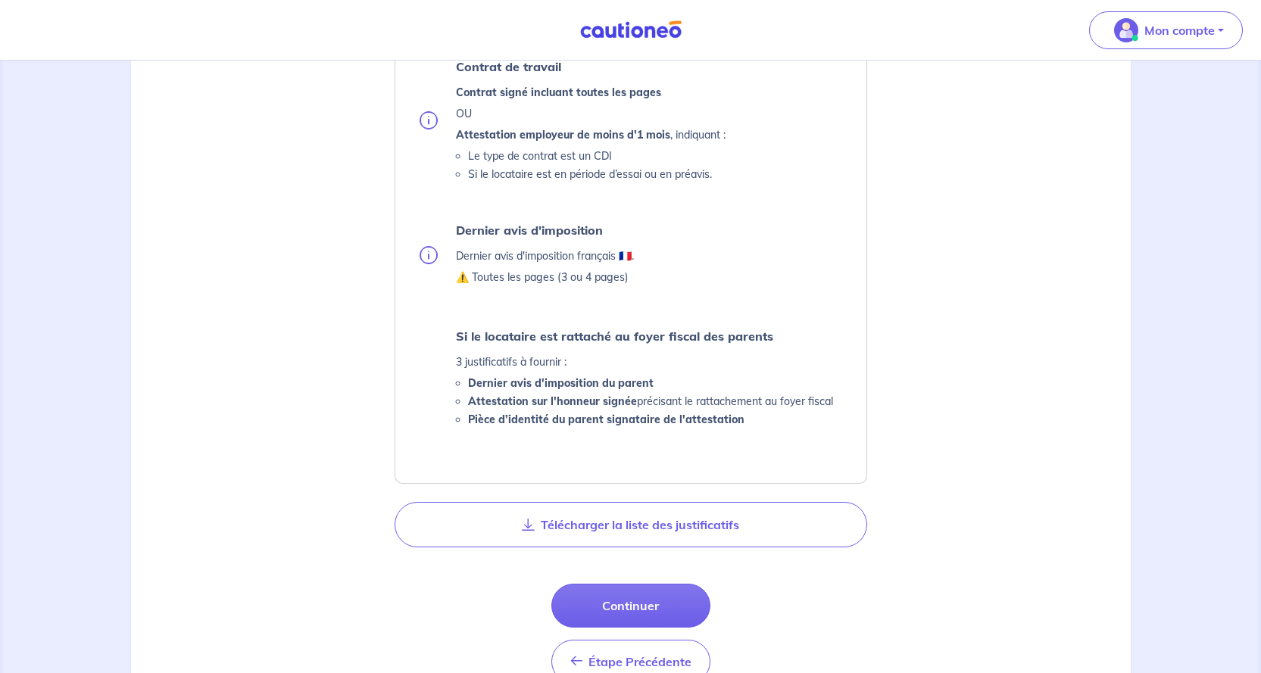
scroll to position [682, 0]
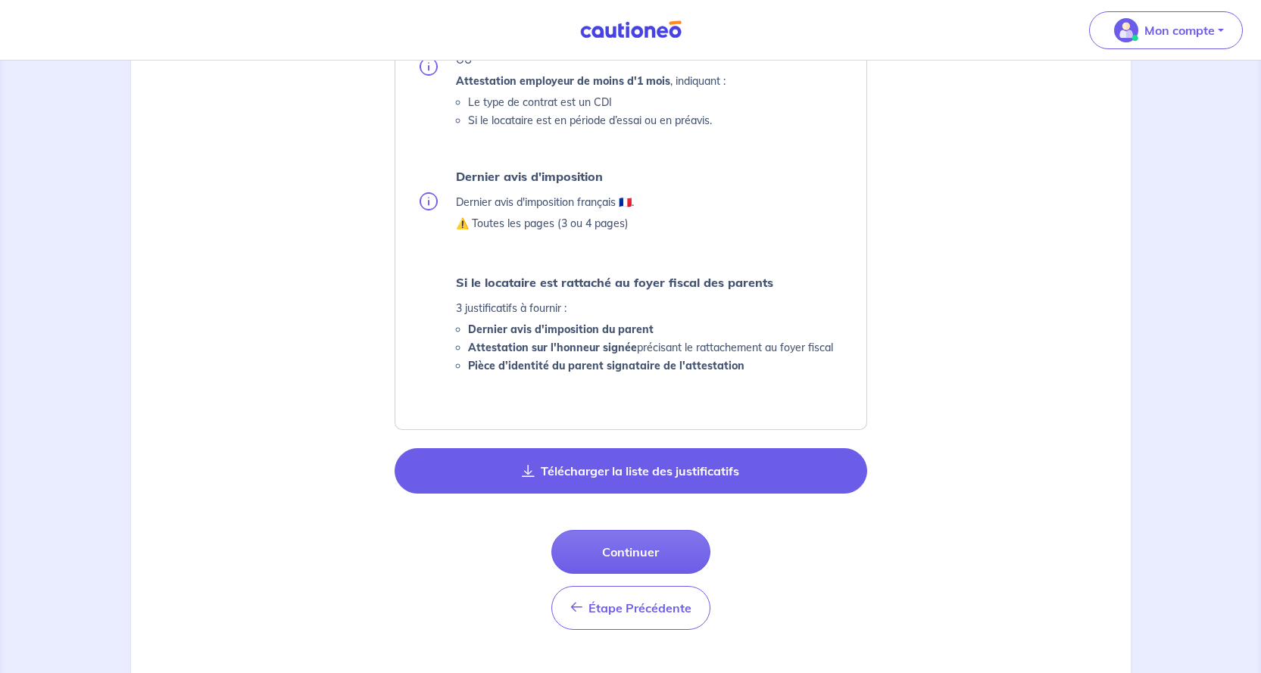
click at [652, 465] on button "Télécharger la liste des justificatifs" at bounding box center [631, 470] width 473 height 45
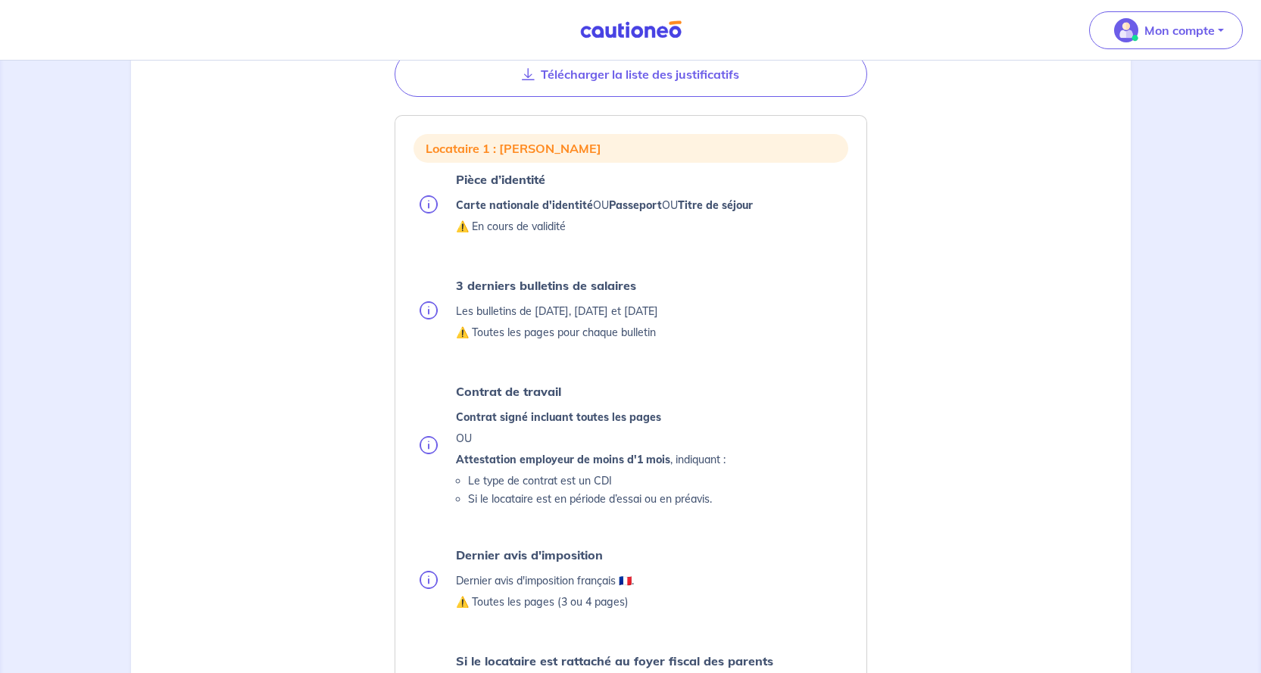
scroll to position [76, 0]
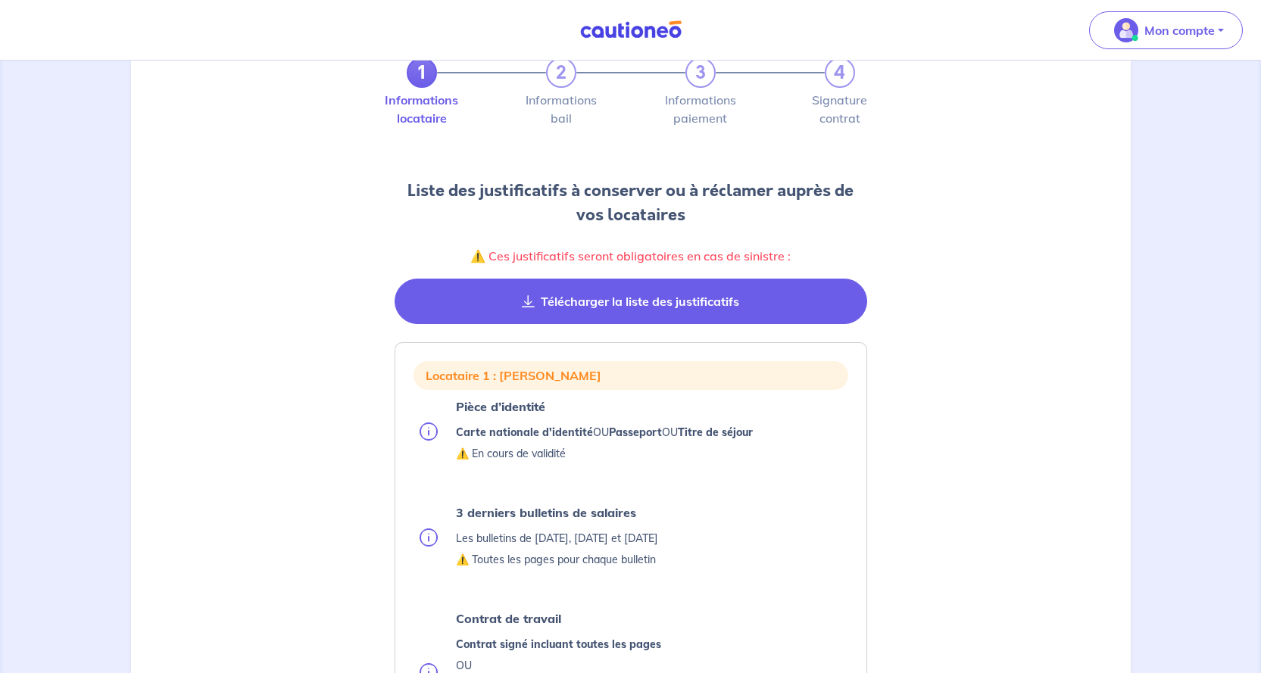
click at [683, 305] on button "Télécharger la liste des justificatifs" at bounding box center [631, 301] width 473 height 45
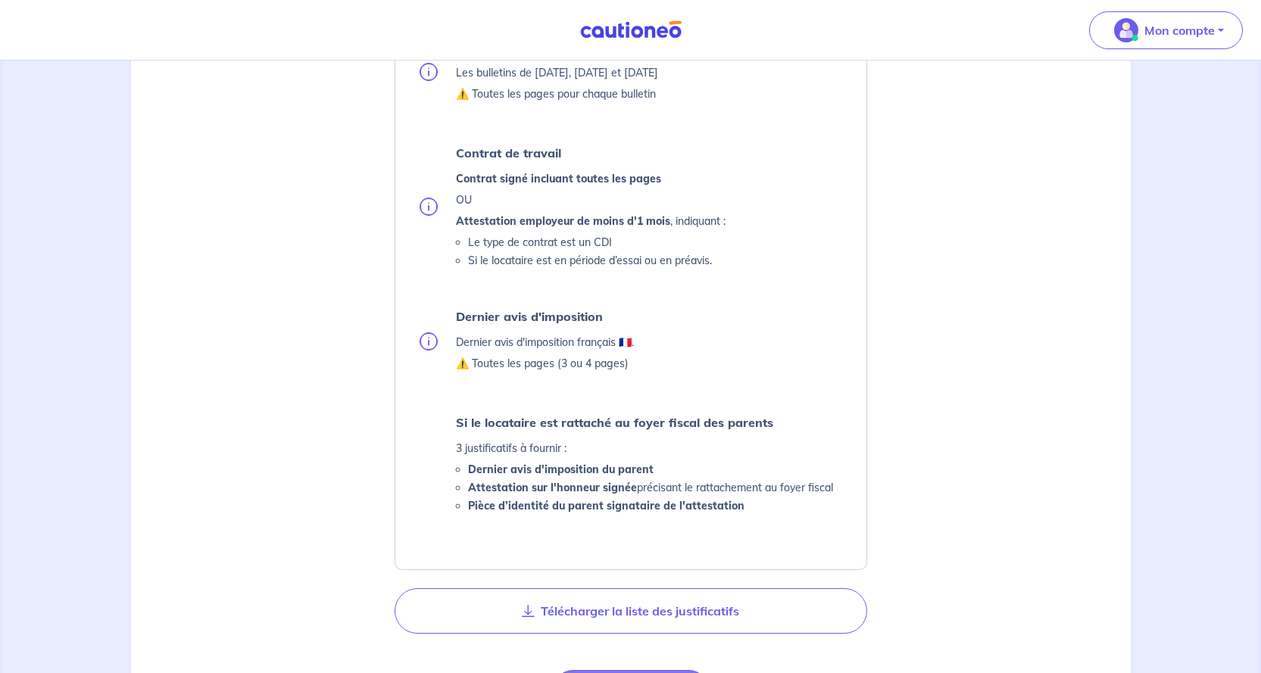
scroll to position [833, 0]
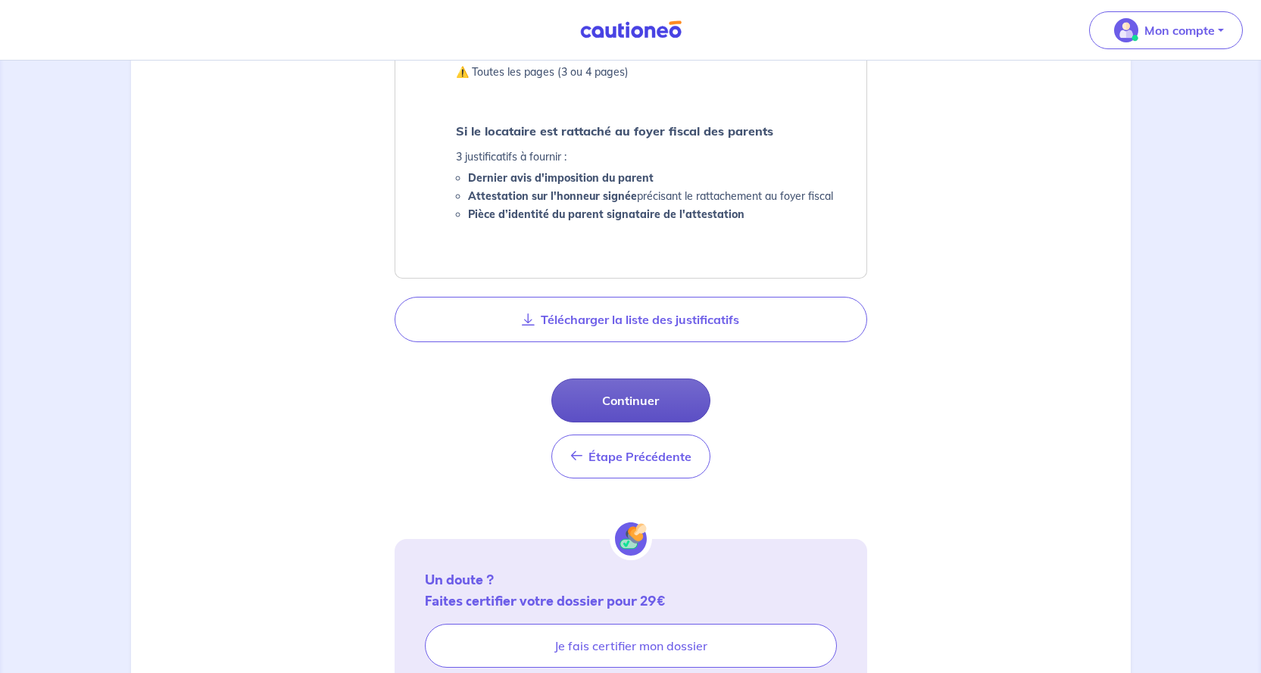
click at [671, 408] on button "Continuer" at bounding box center [630, 401] width 159 height 44
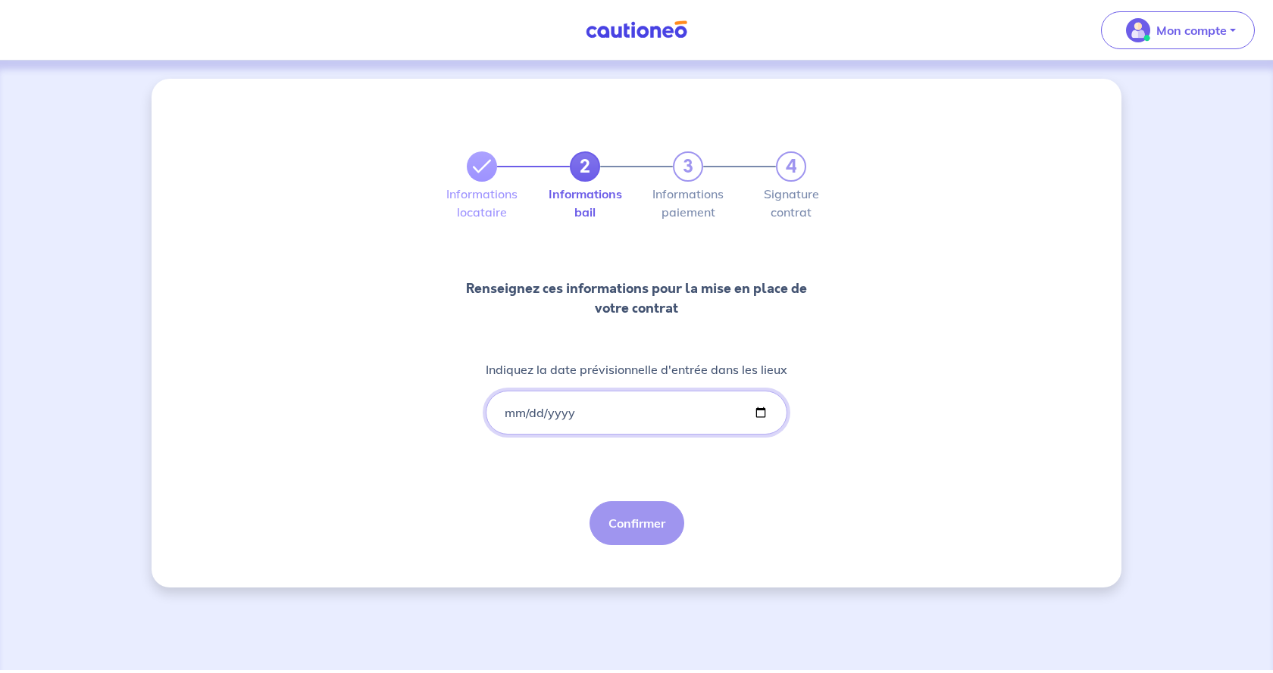
click at [509, 414] on input "Indiquez la date prévisionnelle d'entrée dans les lieux" at bounding box center [636, 413] width 301 height 44
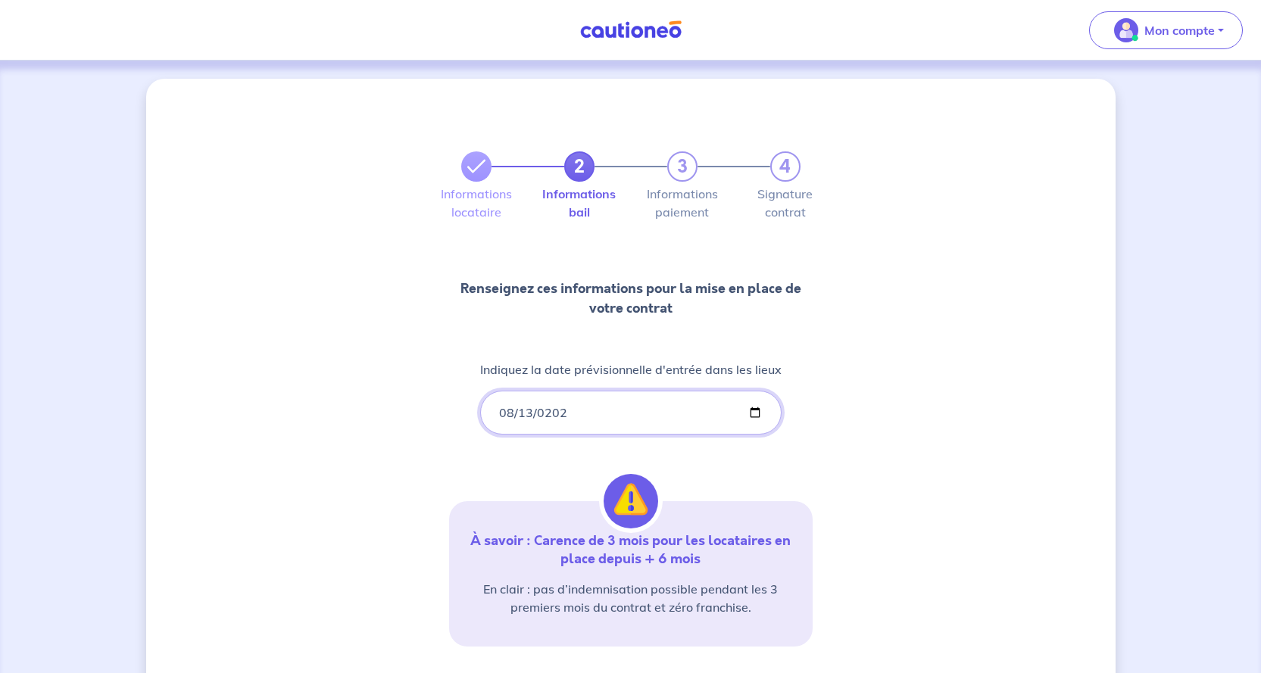
type input "2025-08-13"
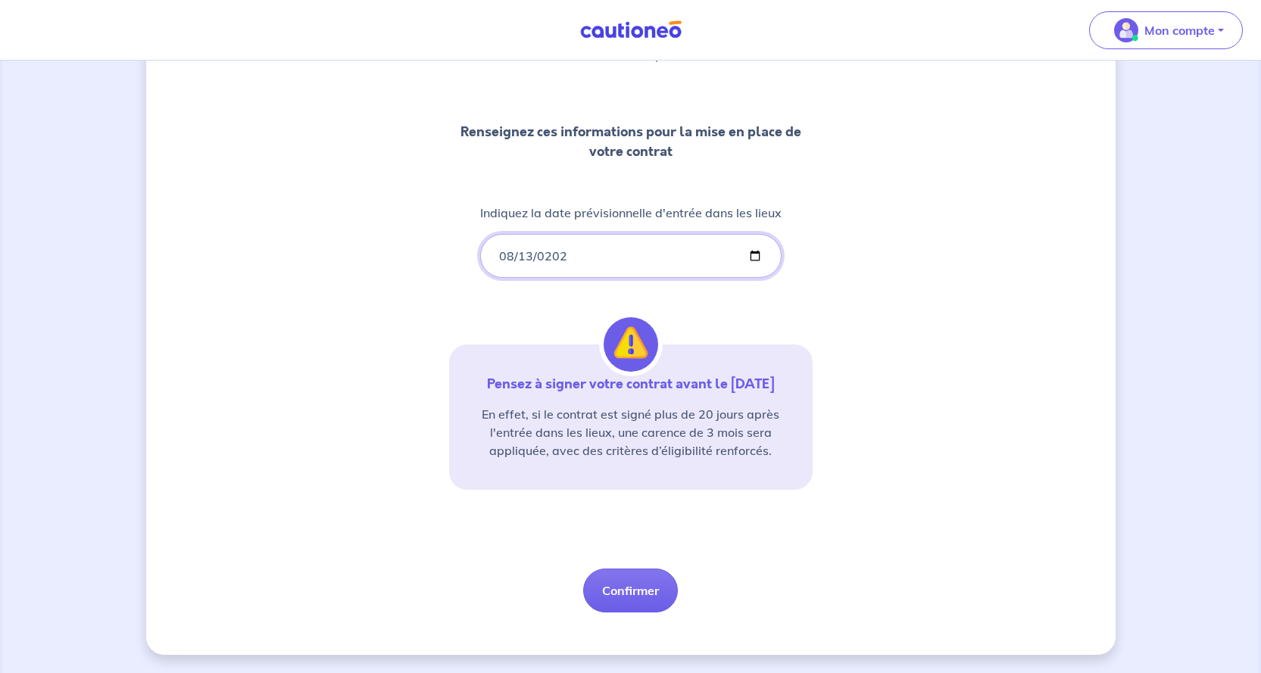
scroll to position [175, 0]
click at [654, 598] on button "Confirmer" at bounding box center [630, 591] width 95 height 44
select select "FR"
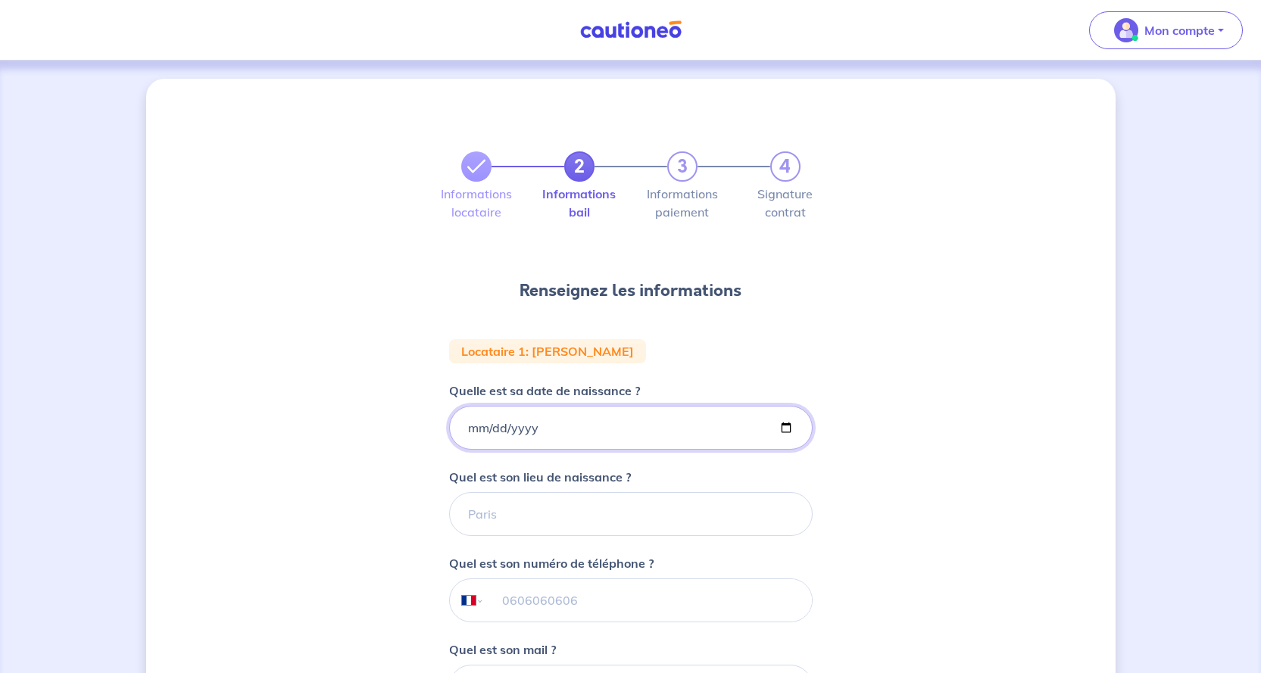
click at [664, 428] on input "Quelle est sa date de naissance ?" at bounding box center [631, 428] width 364 height 44
type input "1971-03-27"
click at [568, 511] on input "Quel est son lieu de naissance ?" at bounding box center [631, 514] width 364 height 44
type input "frejus"
click at [564, 609] on input "tel" at bounding box center [647, 600] width 327 height 42
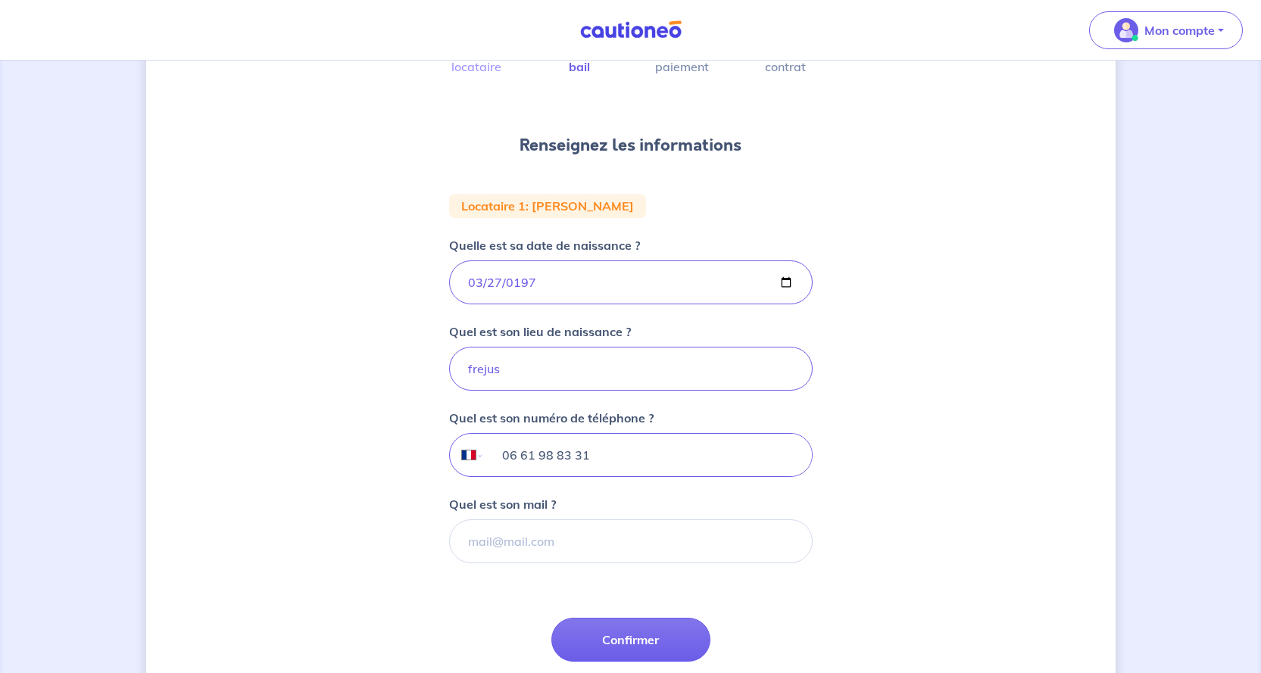
scroll to position [263, 0]
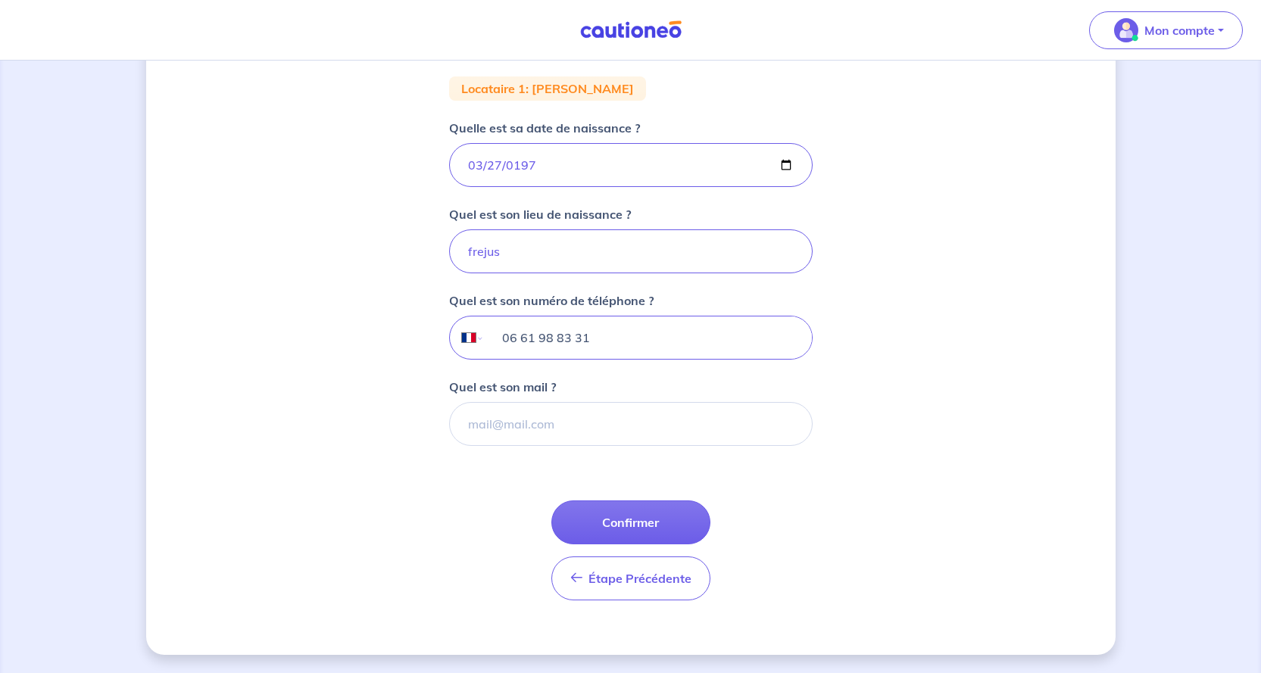
type input "06 61 98 83 31"
click at [591, 424] on input "Quel est son mail ?" at bounding box center [631, 424] width 364 height 44
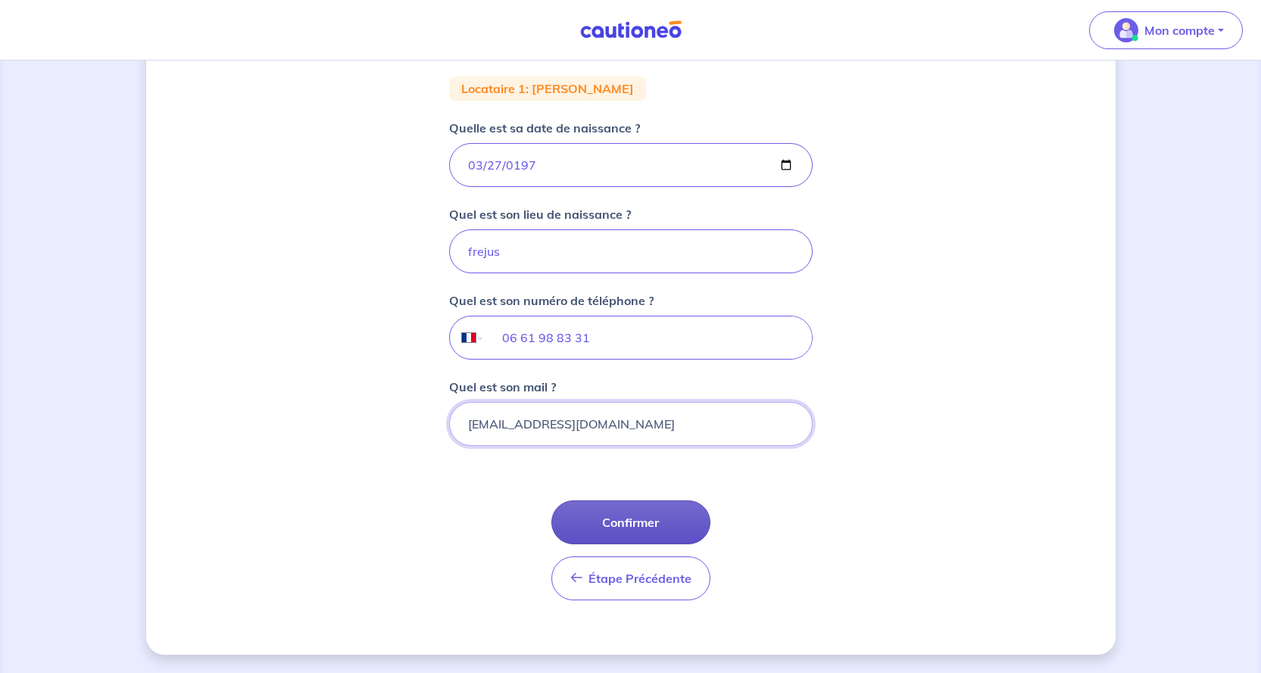
type input "fati.bouk@icloud.com"
click at [618, 520] on button "Confirmer" at bounding box center [630, 523] width 159 height 44
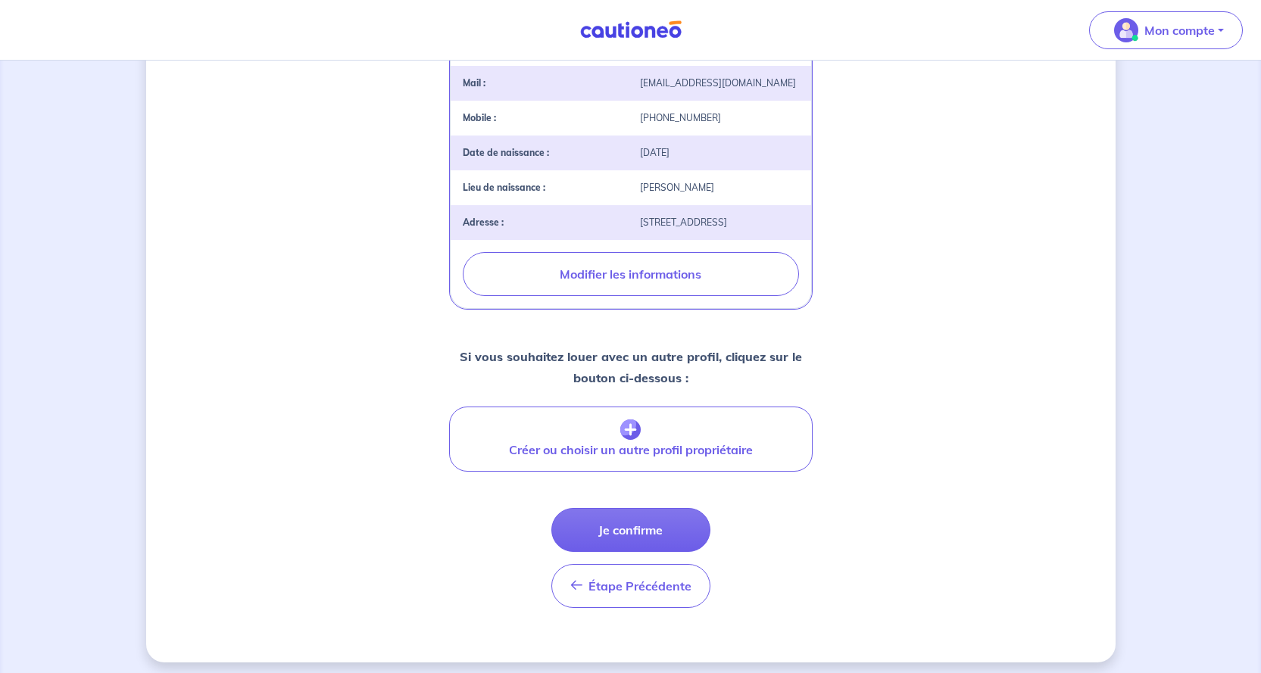
scroll to position [420, 0]
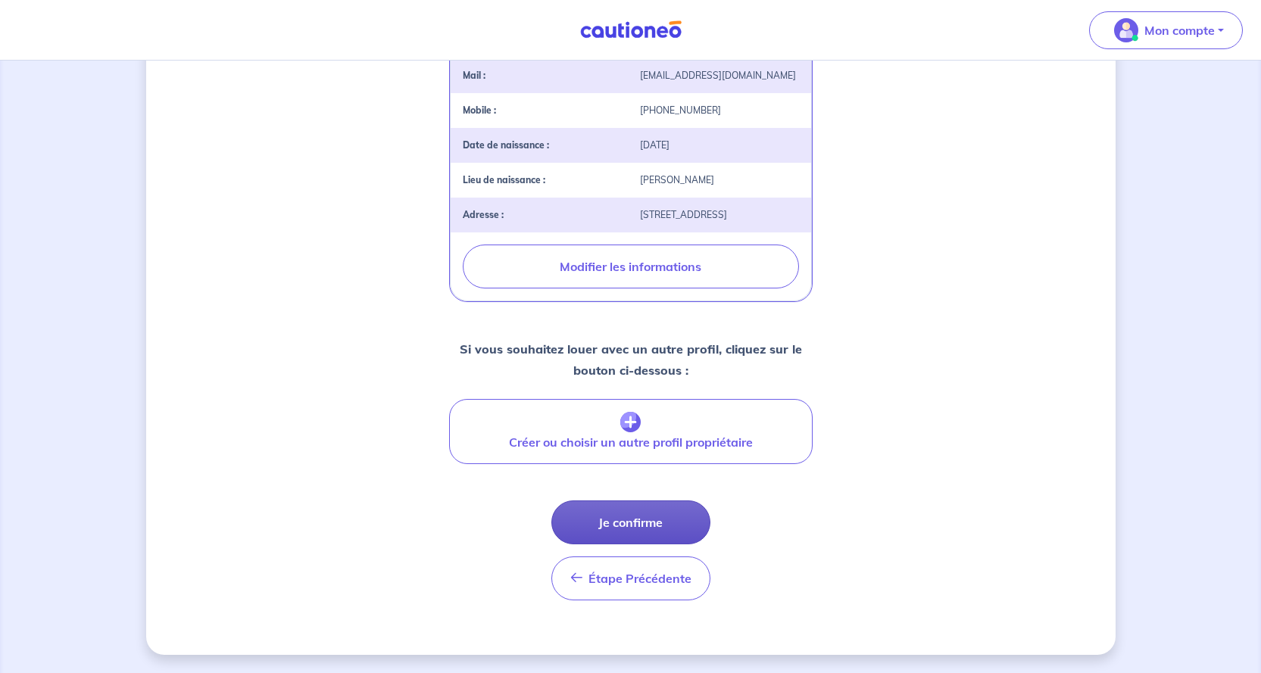
click at [675, 525] on button "Je confirme" at bounding box center [630, 523] width 159 height 44
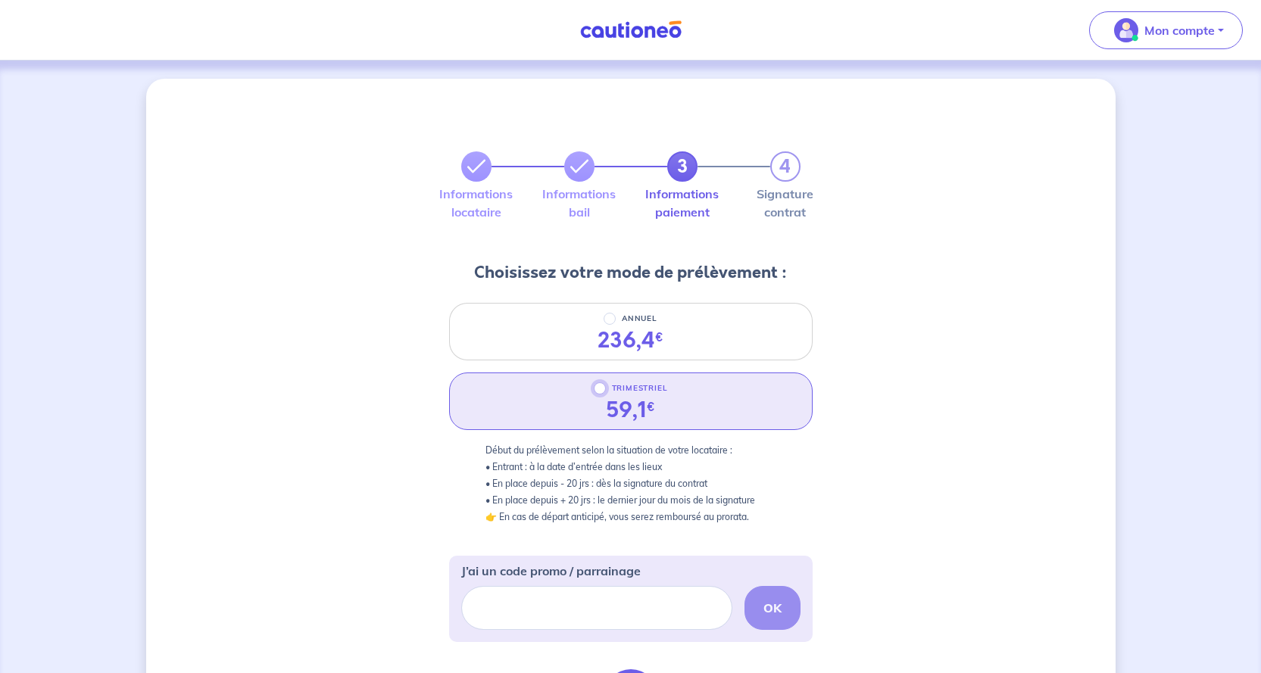
click at [600, 389] on input "TRIMESTRIEL" at bounding box center [600, 389] width 12 height 12
radio input "true"
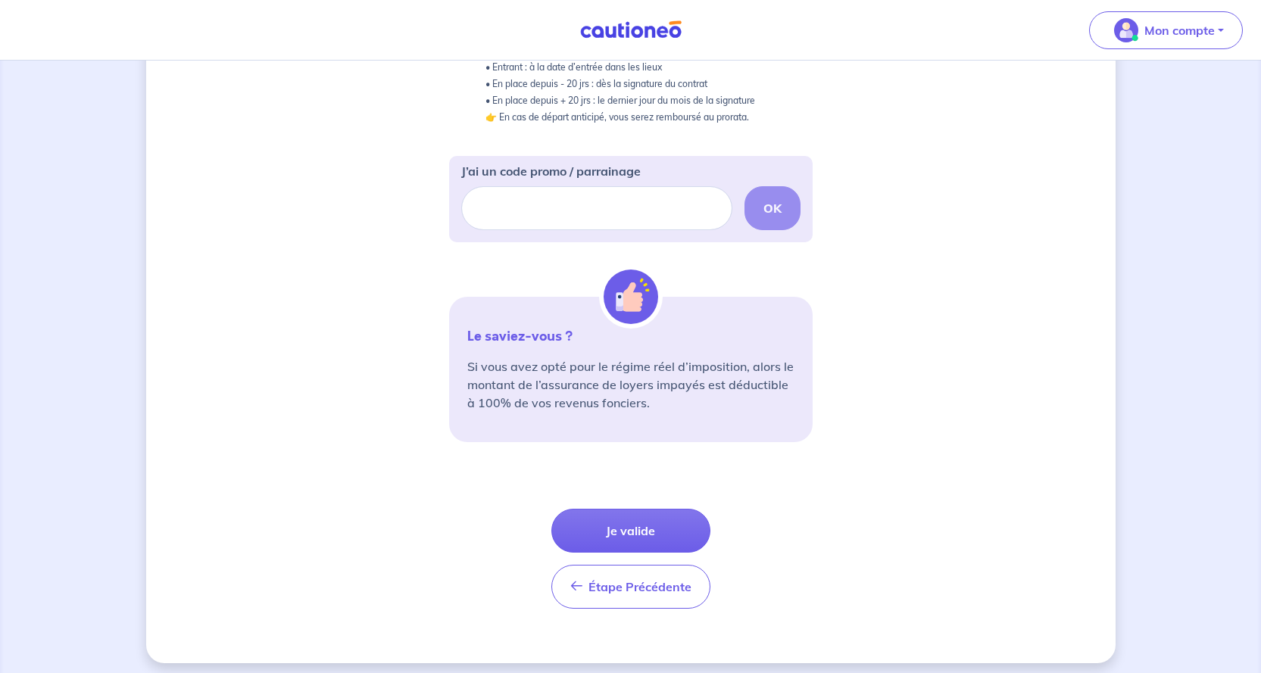
scroll to position [408, 0]
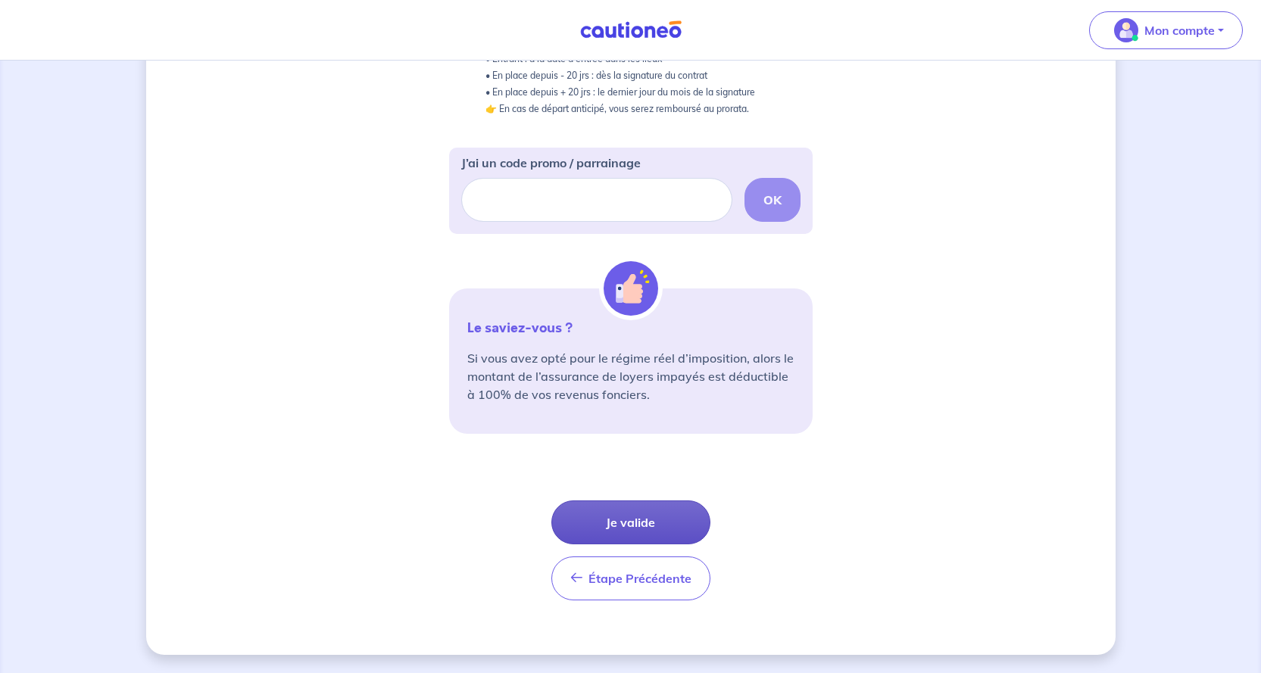
click at [673, 537] on button "Je valide" at bounding box center [630, 523] width 159 height 44
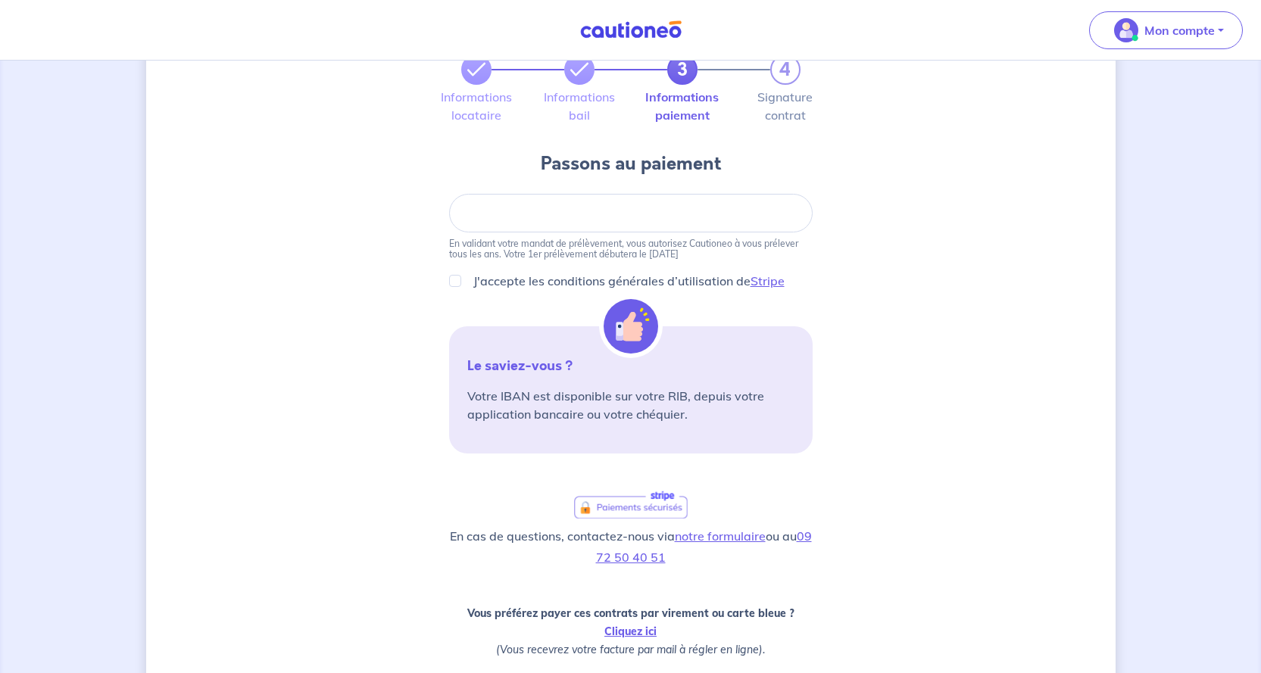
scroll to position [292, 0]
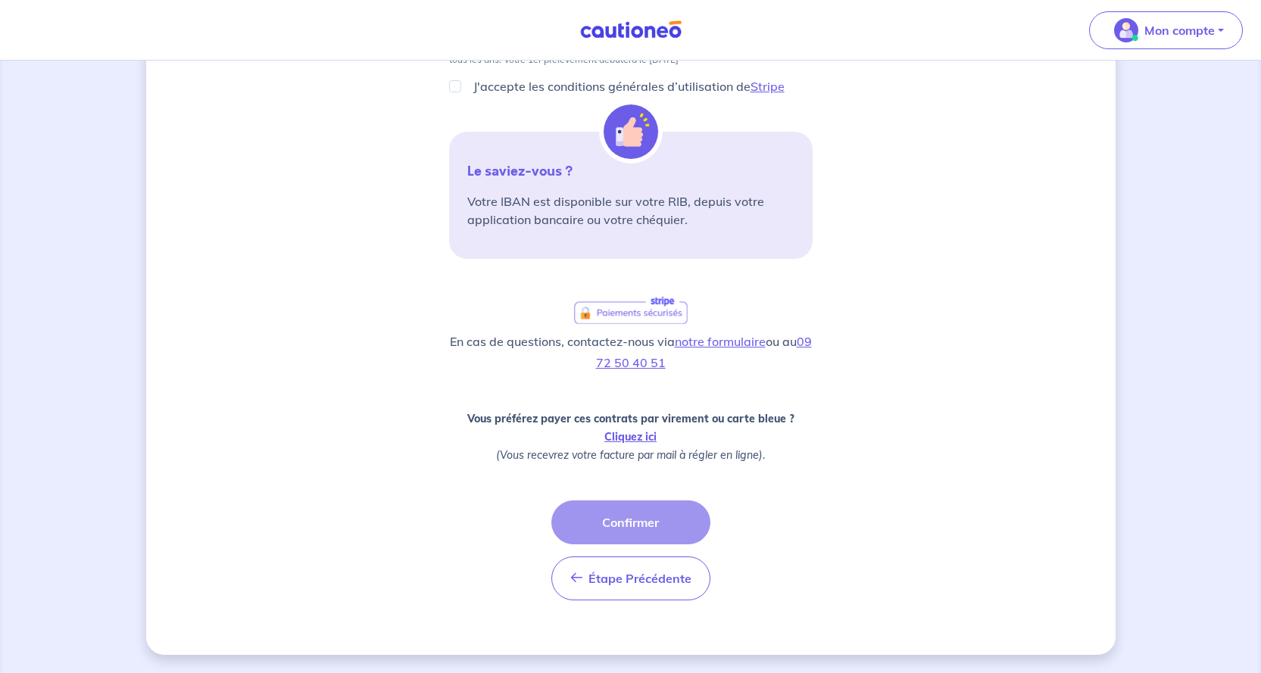
click at [847, 474] on div "3 4 Informations locataire Informations bail Informations paiement Signature co…" at bounding box center [631, 221] width 970 height 868
click at [650, 439] on link "Cliquez ici" at bounding box center [630, 437] width 52 height 14
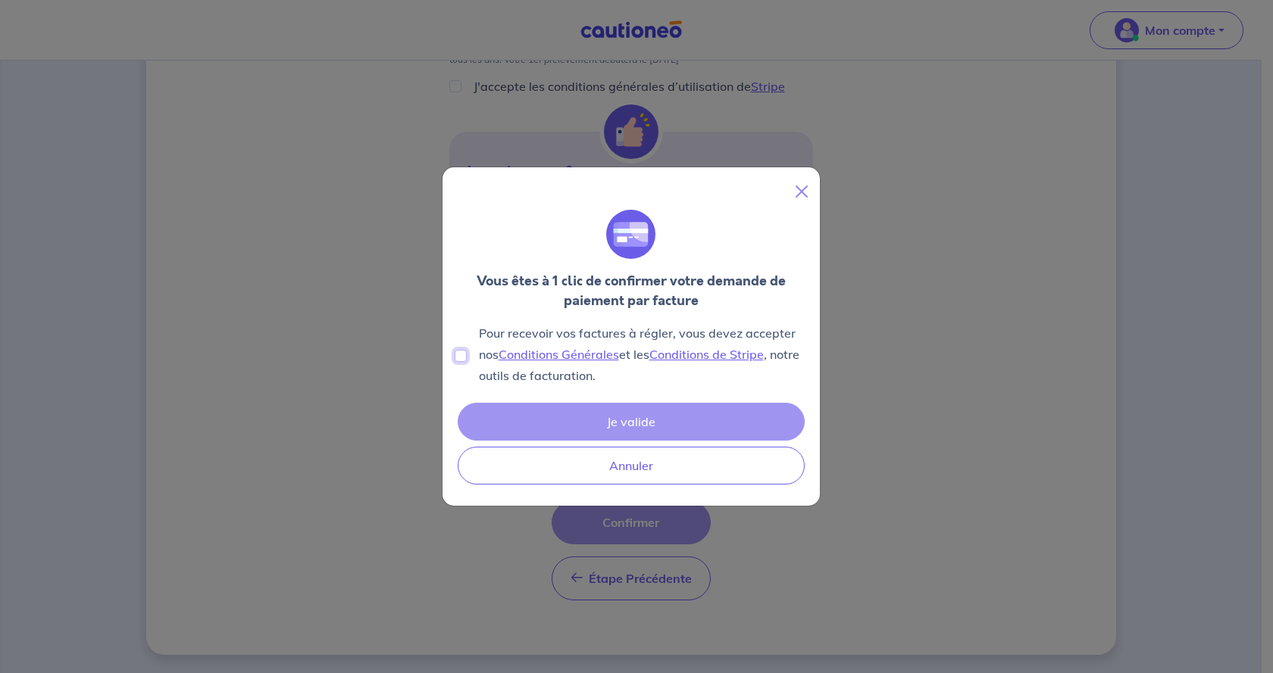
click at [463, 359] on input "Pour recevoir vos factures à régler, vous devez accepter nos Conditions Général…" at bounding box center [460, 356] width 12 height 12
checkbox input "true"
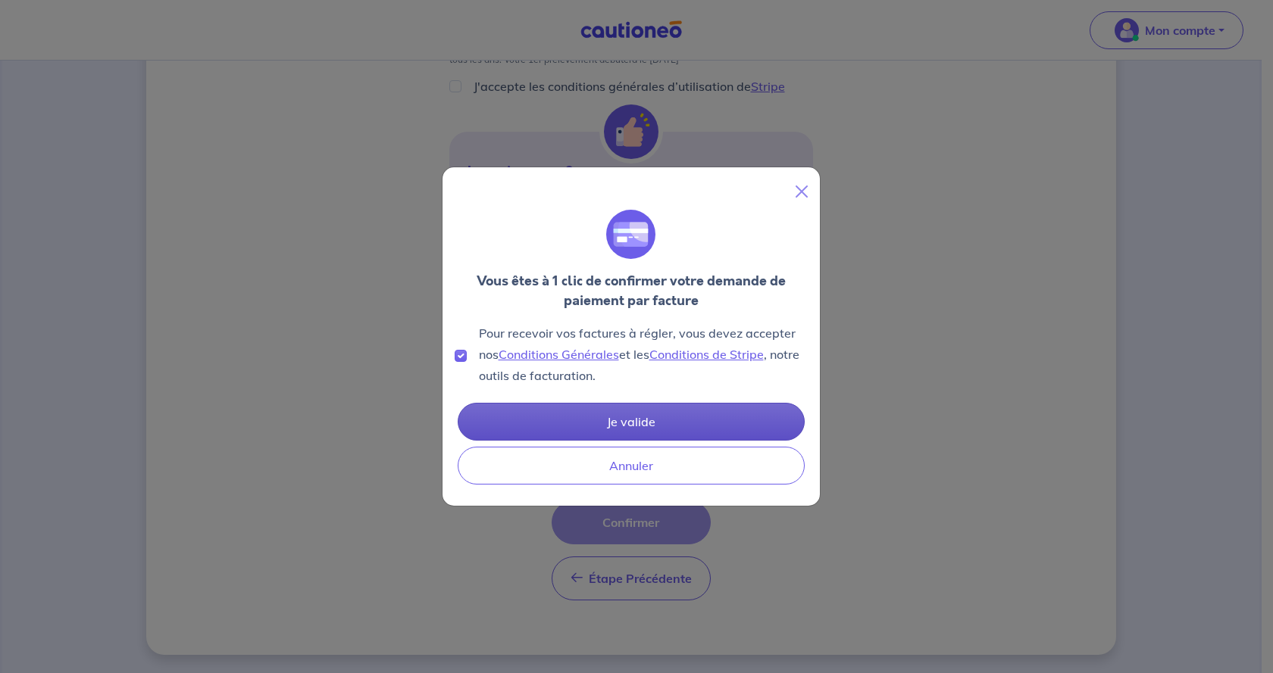
click at [682, 433] on button "Je valide" at bounding box center [631, 422] width 347 height 38
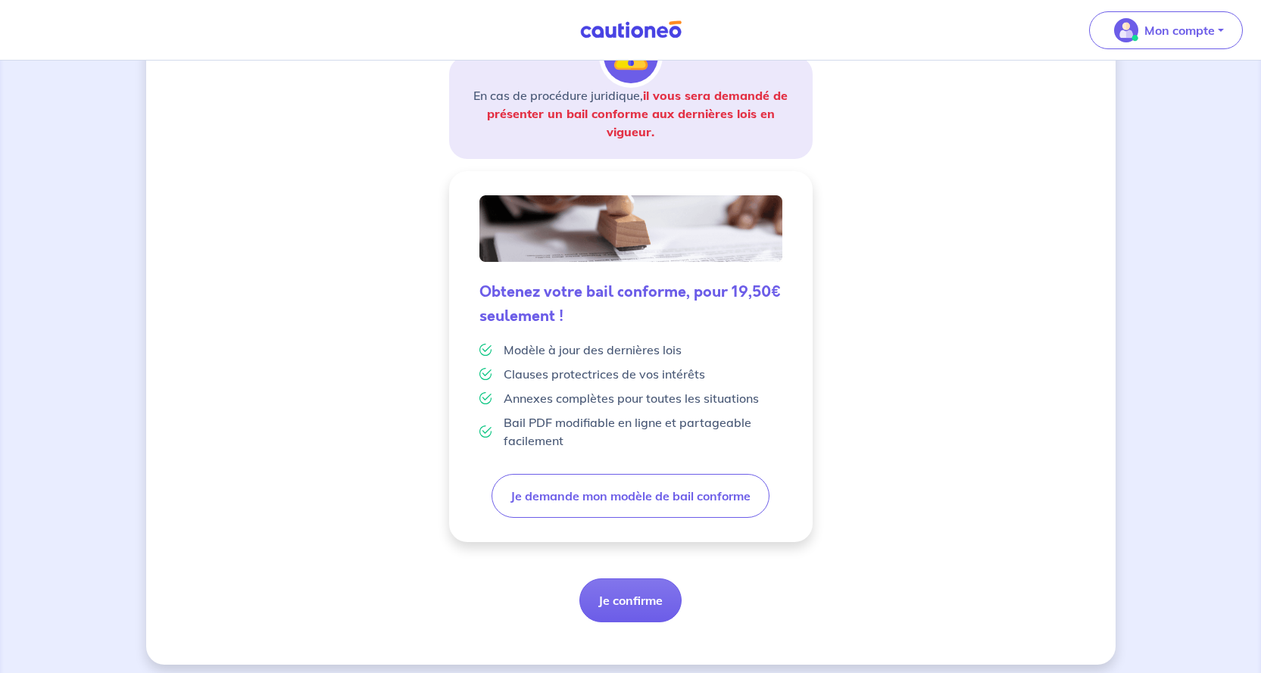
scroll to position [281, 0]
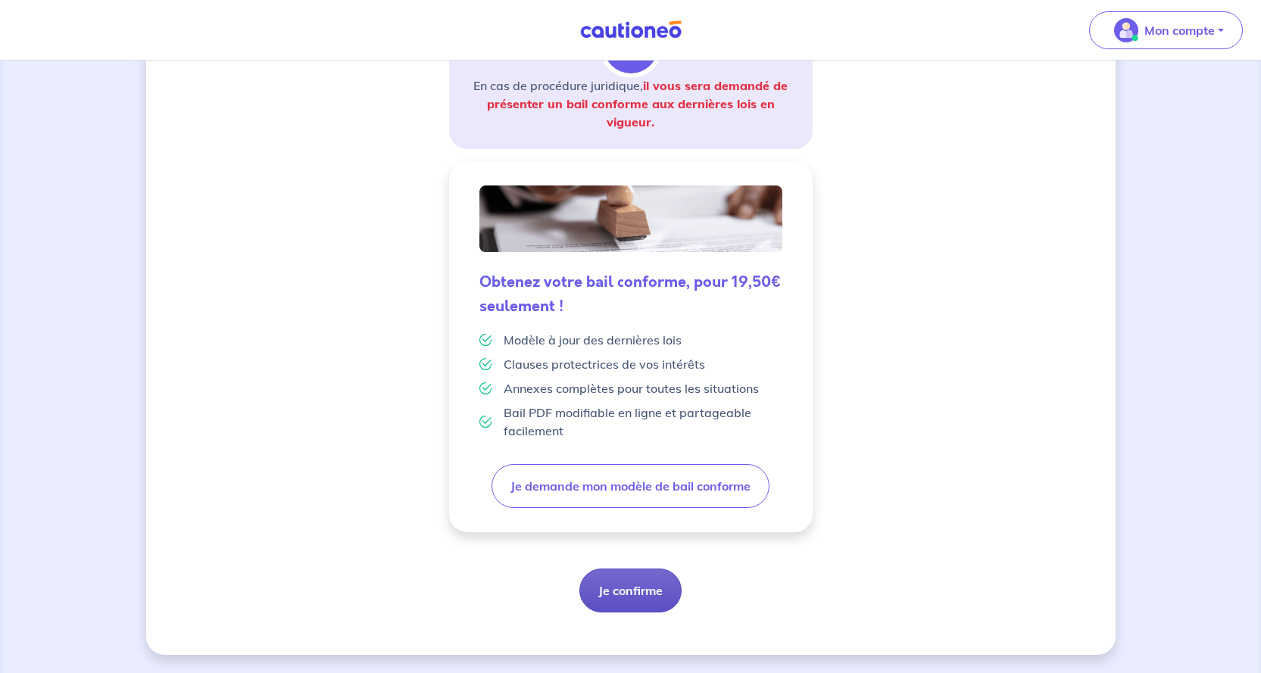
click at [651, 593] on button "Je confirme" at bounding box center [630, 591] width 102 height 44
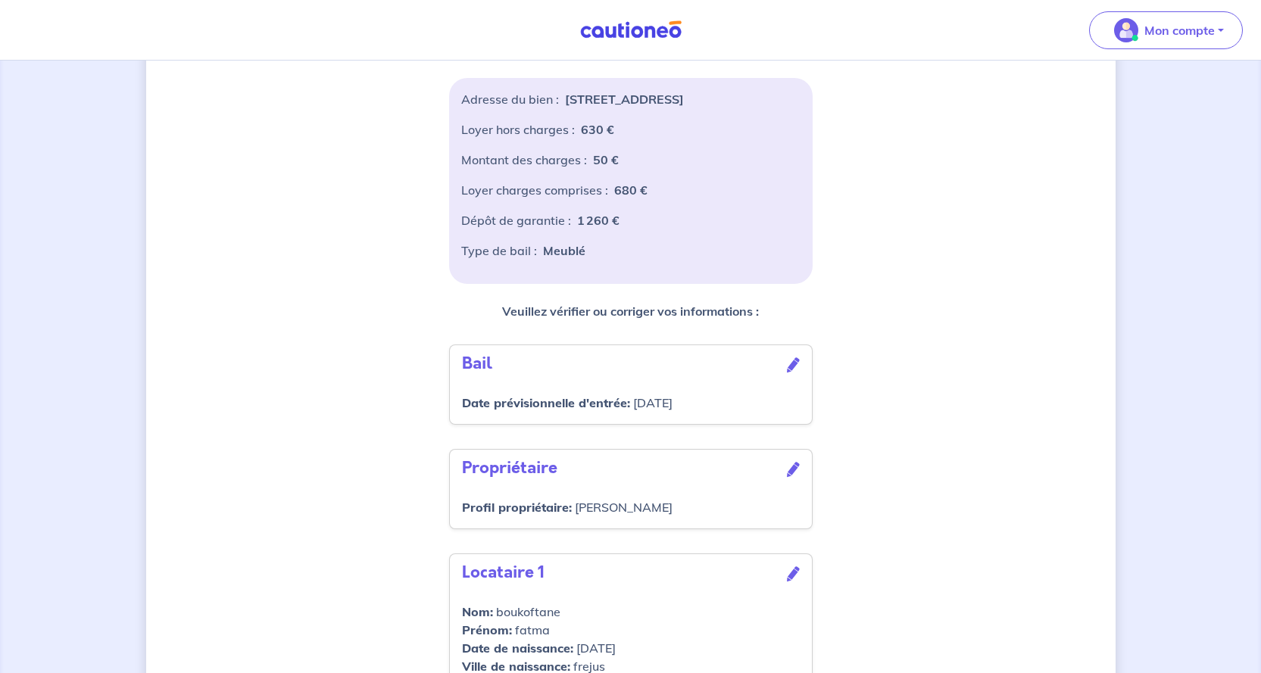
scroll to position [357, 0]
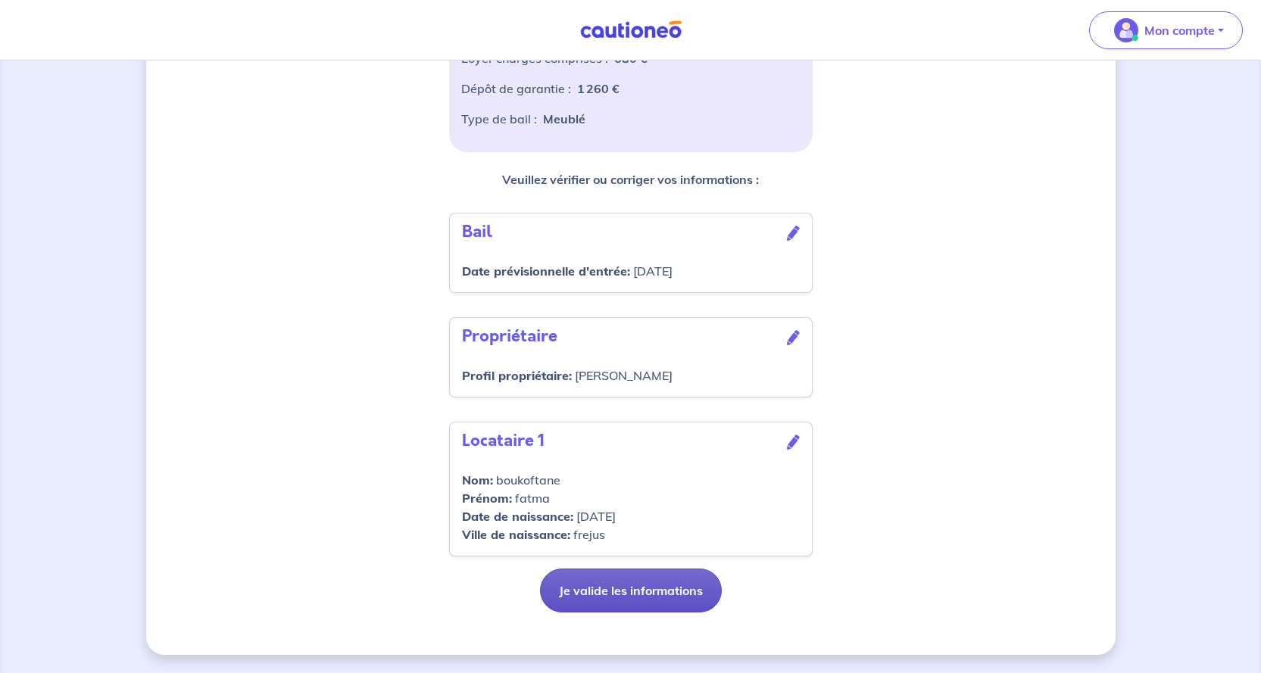
click at [640, 583] on button "Je valide les informations" at bounding box center [631, 591] width 182 height 44
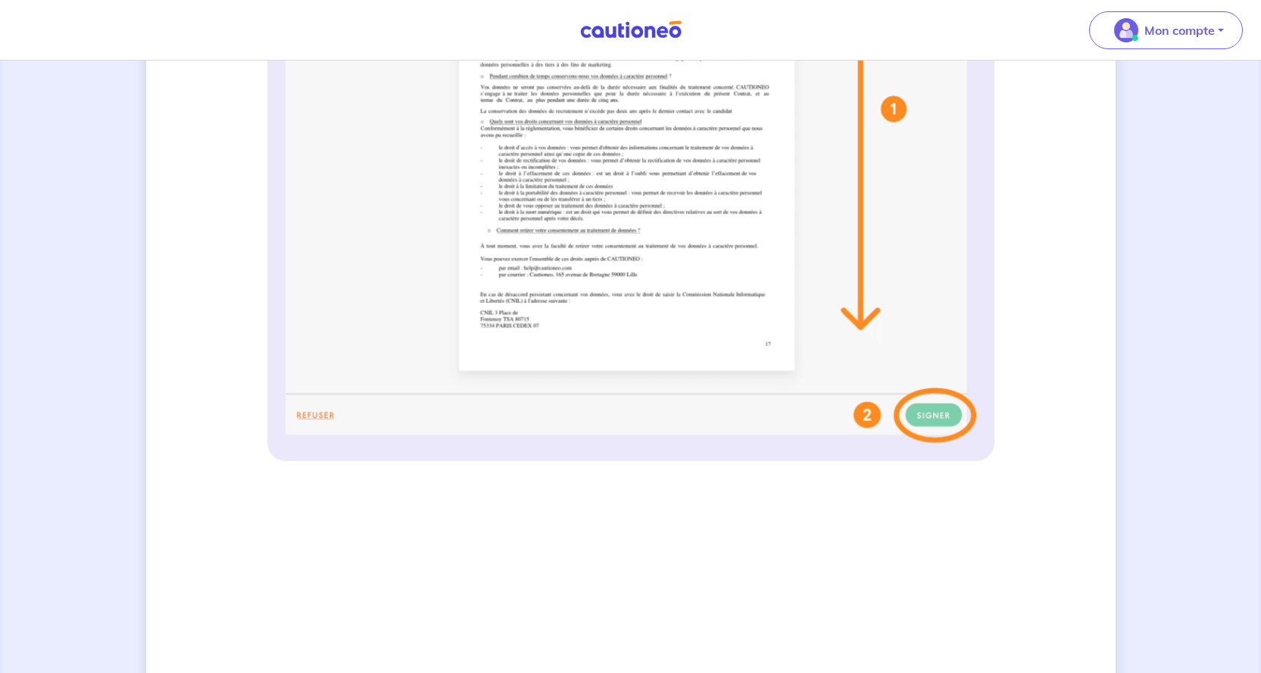
scroll to position [904, 0]
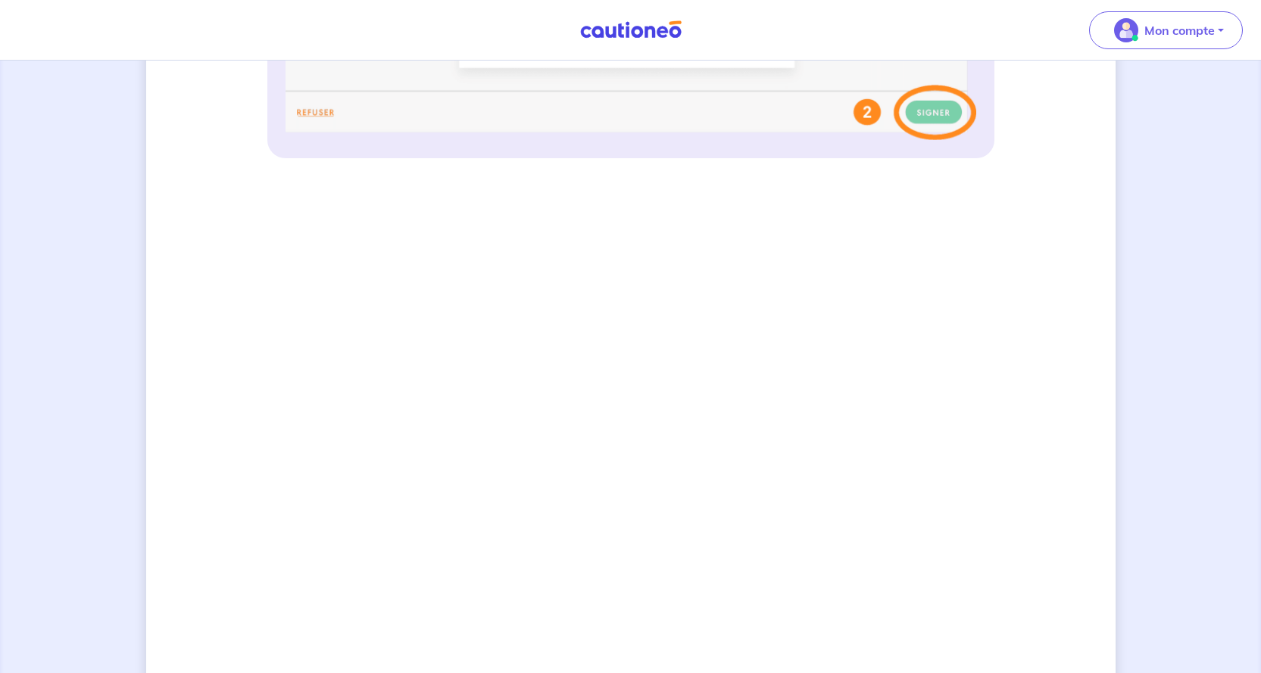
click at [1176, 400] on div "4 Informations locataire Informations bail Informations paiement Signature cont…" at bounding box center [630, 75] width 1261 height 1836
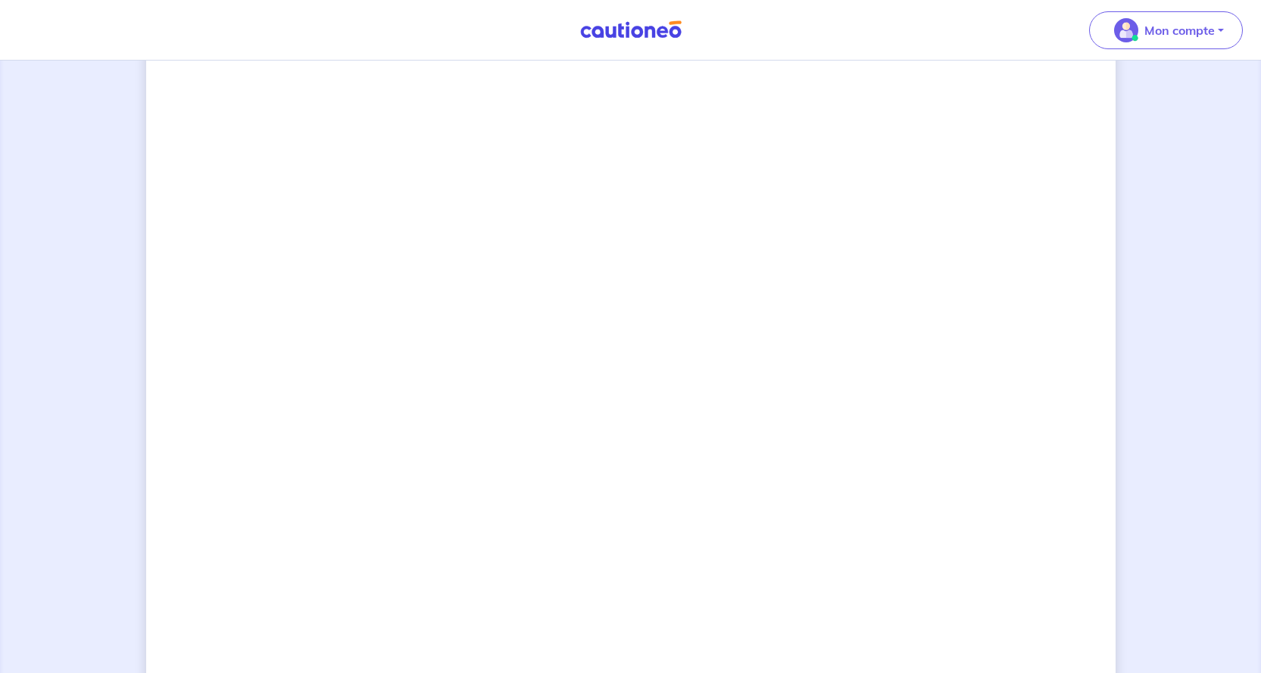
scroll to position [1055, 0]
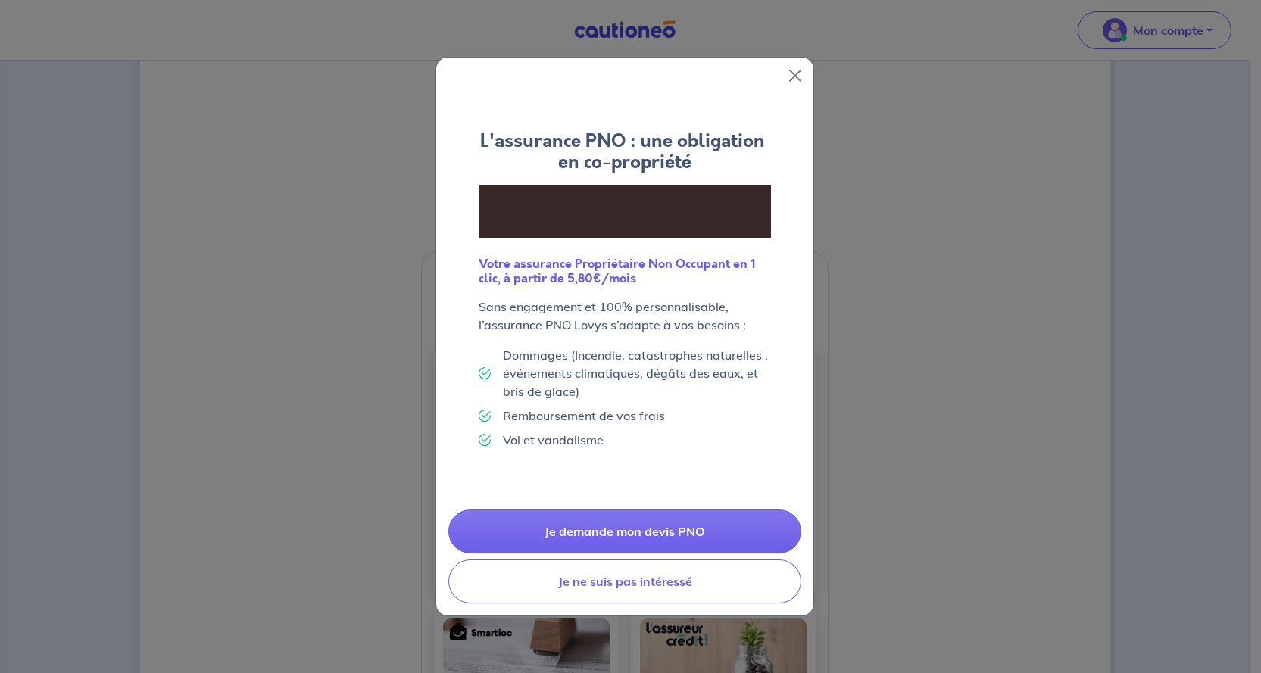
scroll to position [303, 0]
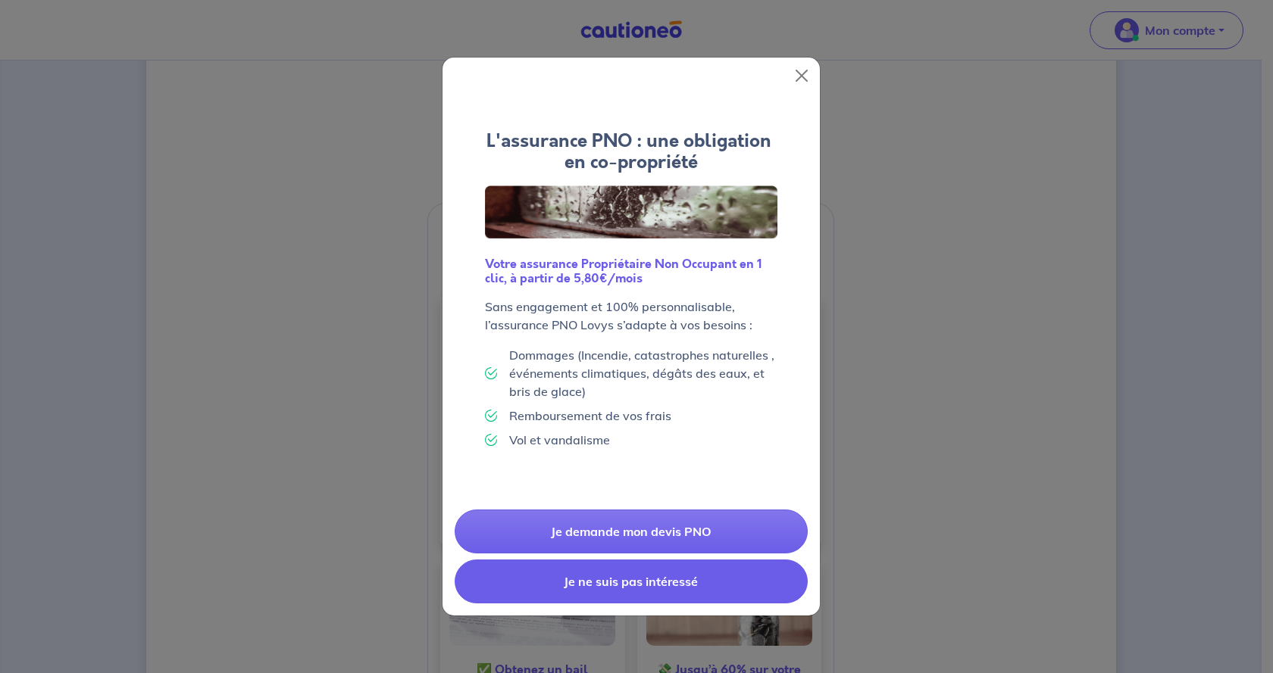
click at [687, 583] on button "Je ne suis pas intéressé" at bounding box center [630, 582] width 353 height 44
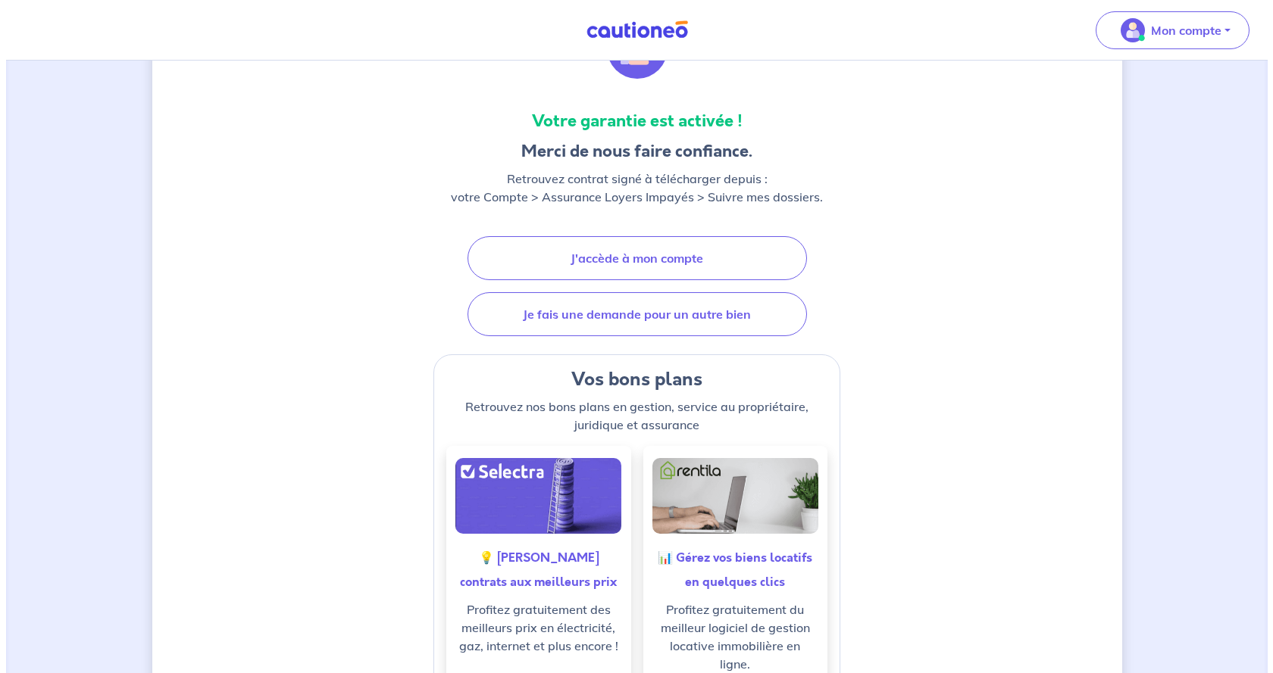
scroll to position [0, 0]
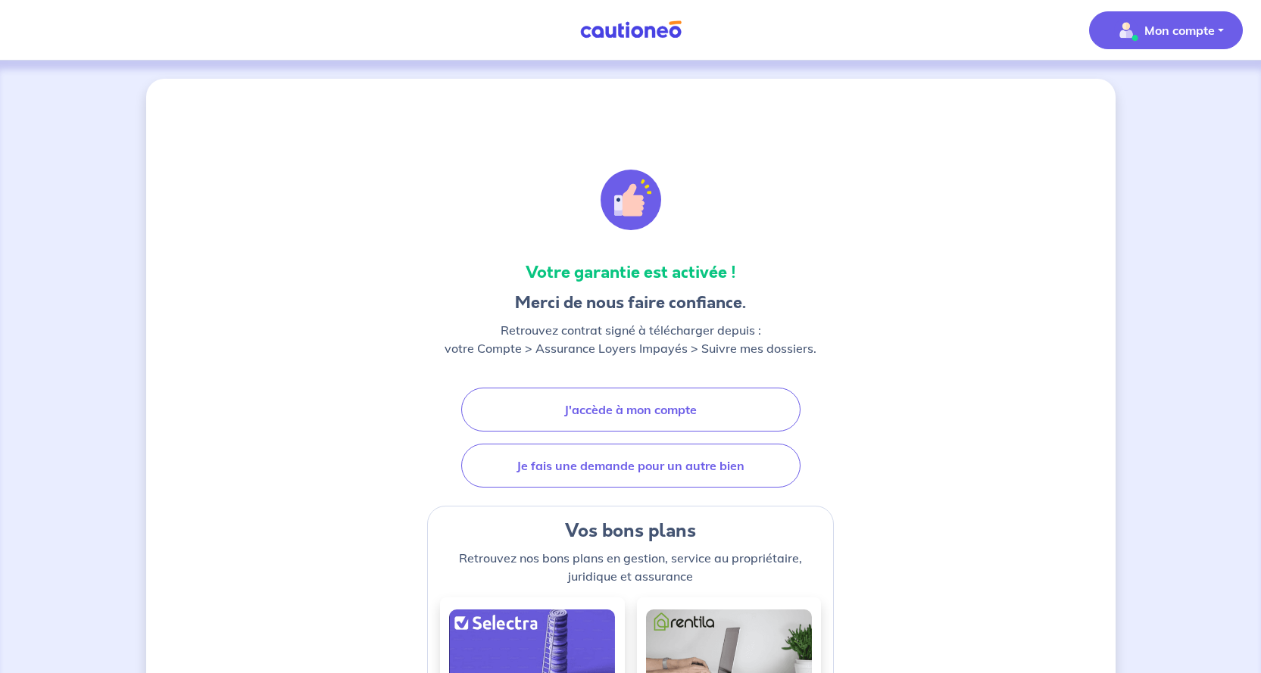
click at [1132, 23] on img "button" at bounding box center [1126, 30] width 24 height 24
click at [1127, 133] on link "Me déconnecter" at bounding box center [1151, 130] width 122 height 24
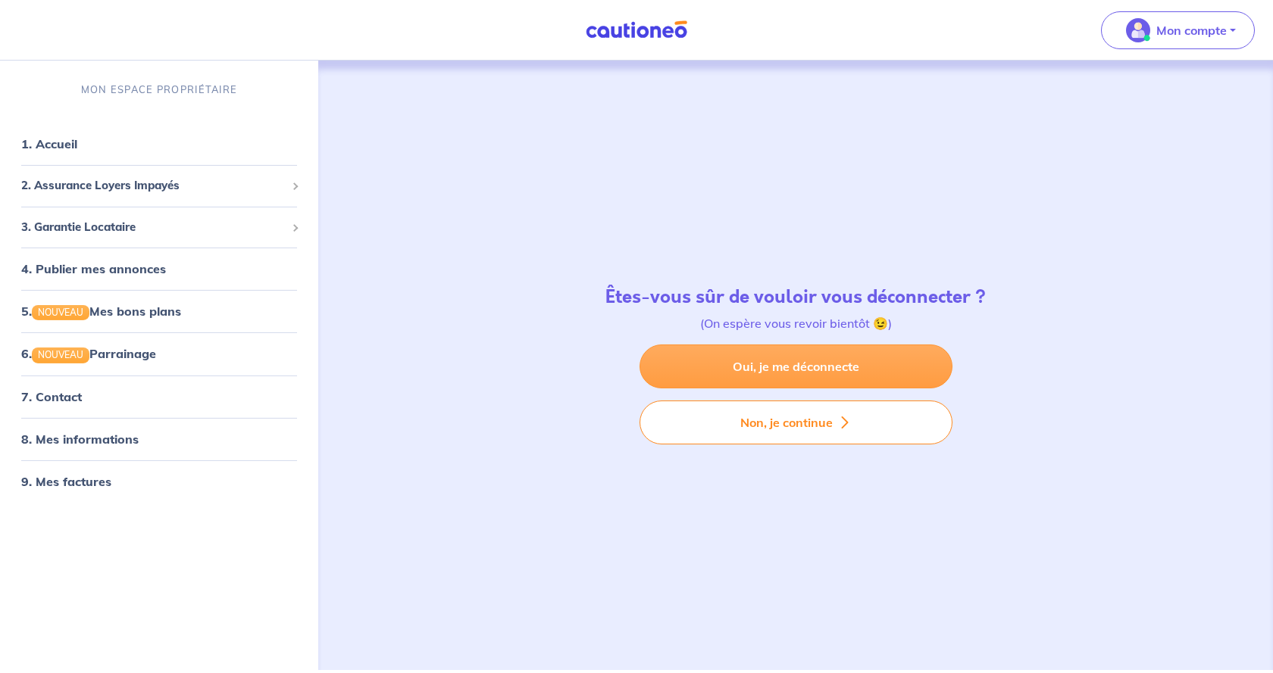
click at [783, 366] on link "Oui, je me déconnecte" at bounding box center [795, 367] width 313 height 44
